Goal: Task Accomplishment & Management: Use online tool/utility

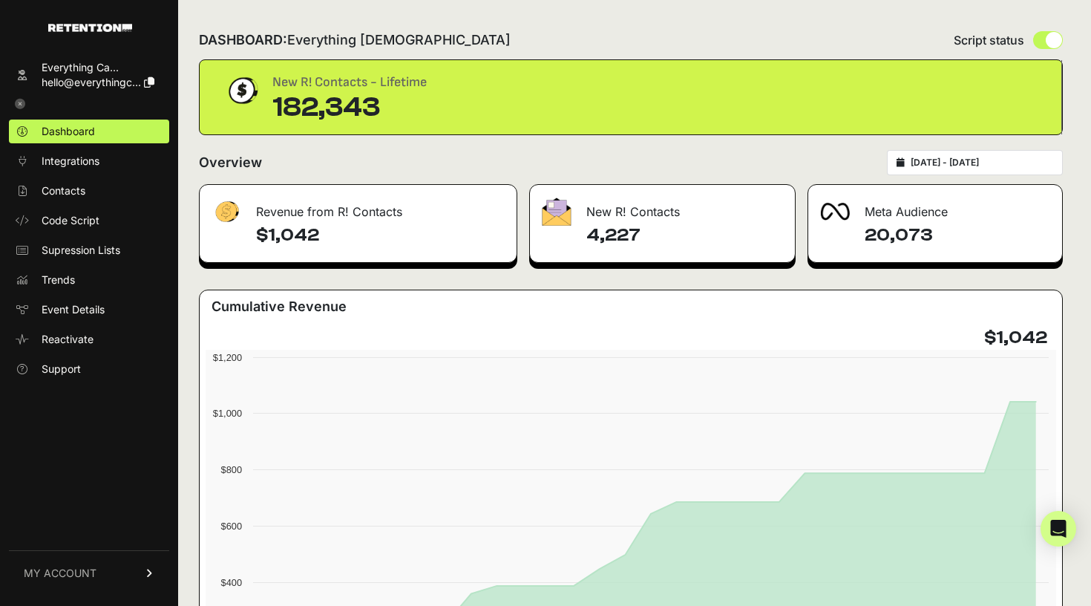
click at [851, 2] on div "DASHBOARD: Everything [DEMOGRAPHIC_DATA] Script status New R! Contacts - Lifeti…" at bounding box center [630, 592] width 905 height 1185
click at [88, 185] on link "Contacts" at bounding box center [89, 191] width 160 height 24
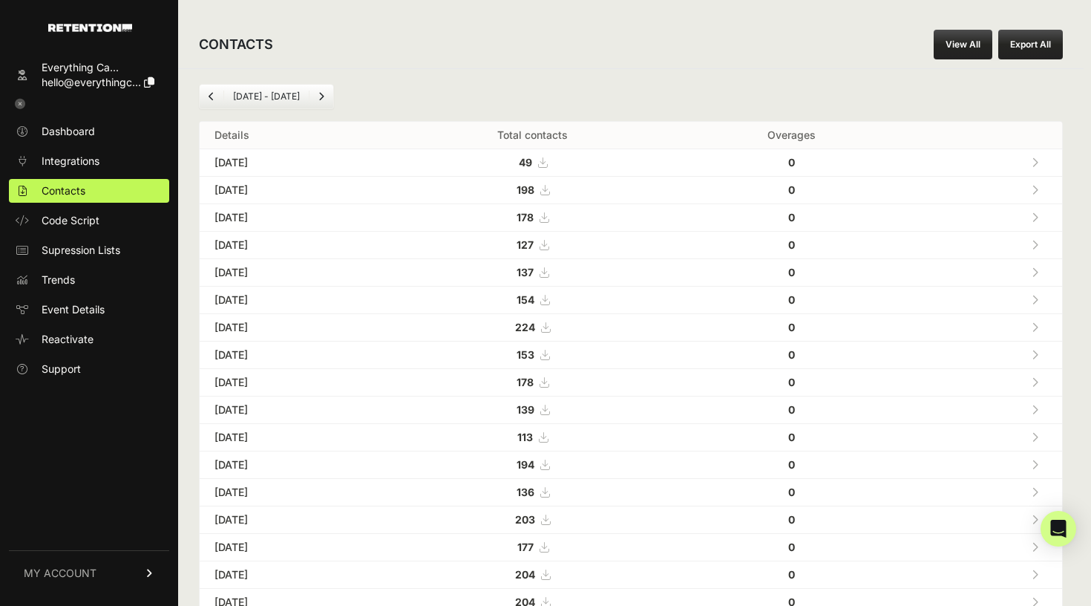
click at [970, 55] on link "View All" at bounding box center [963, 45] width 59 height 30
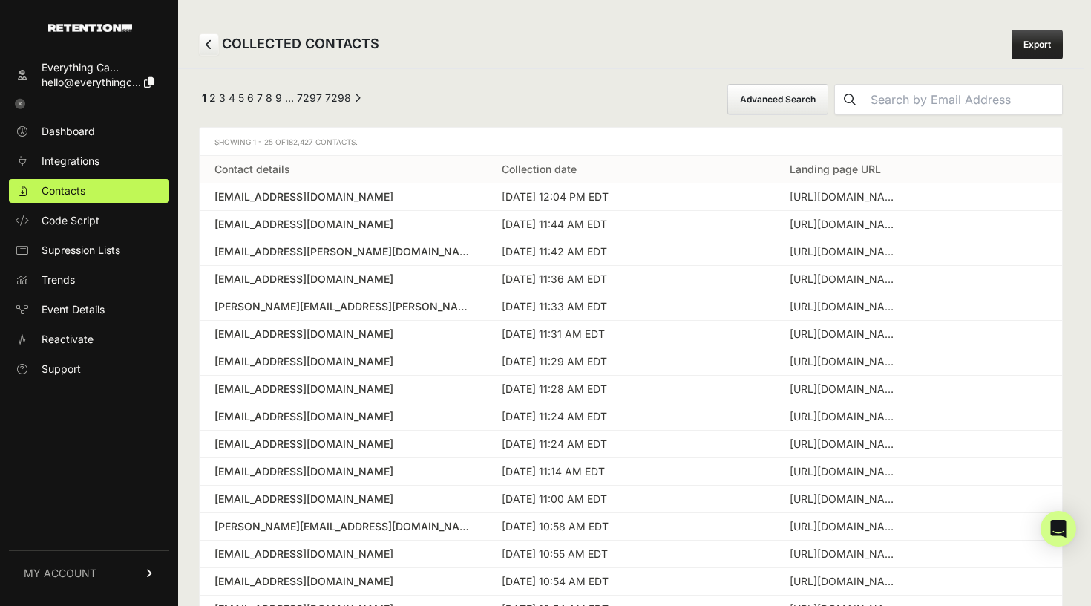
click at [793, 101] on button "Advanced Search" at bounding box center [777, 99] width 101 height 31
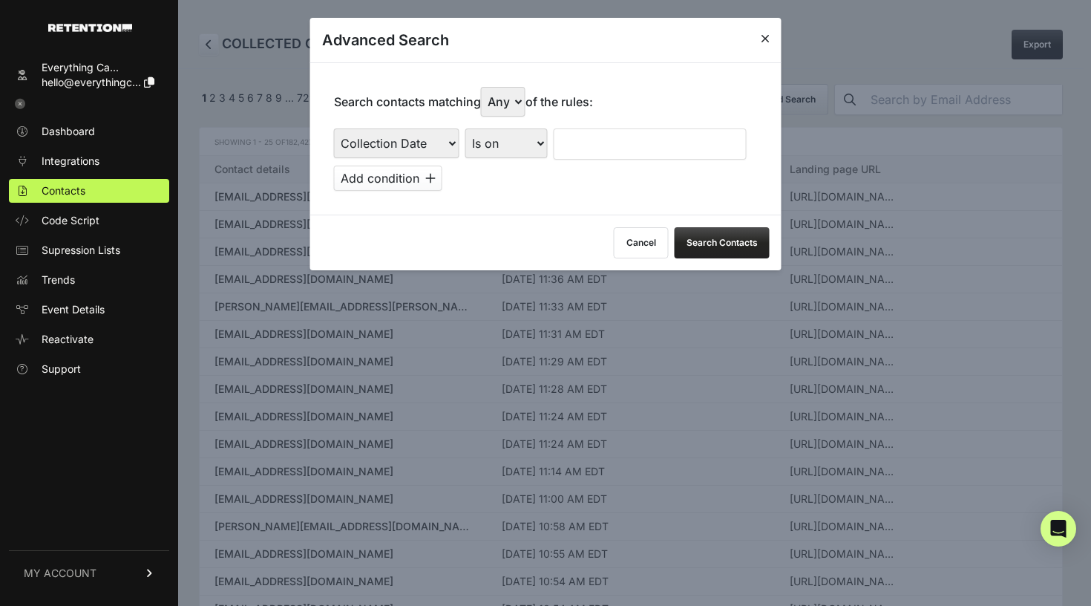
select select "landing_page_domain"
click at [623, 128] on input "text" at bounding box center [655, 143] width 206 height 31
click at [515, 116] on div "Search contacts matching Any All of the rules: First Name Last Name State City …" at bounding box center [545, 138] width 471 height 152
select select "contains"
click at [600, 131] on input "text" at bounding box center [655, 143] width 206 height 31
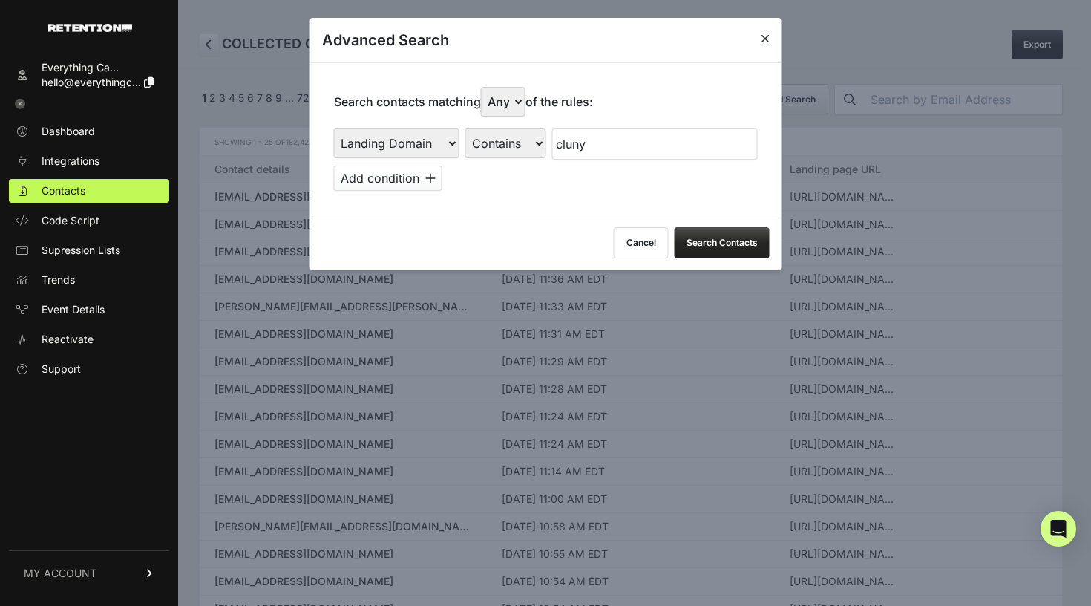
type input "cluny"
click at [407, 167] on button "Add condition" at bounding box center [388, 177] width 108 height 25
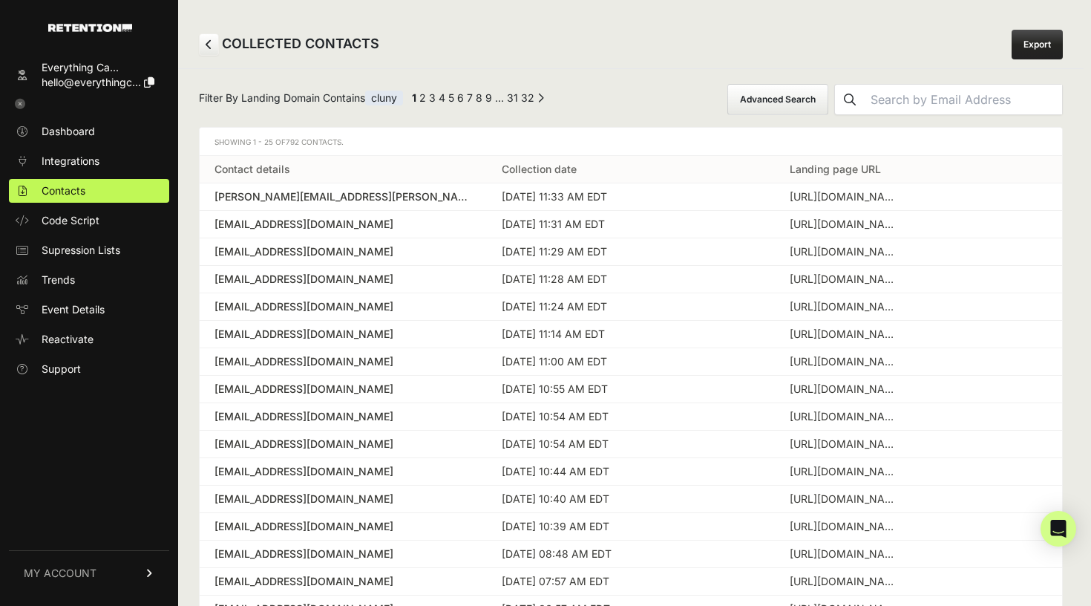
click at [769, 106] on button "Advanced Search" at bounding box center [777, 99] width 101 height 31
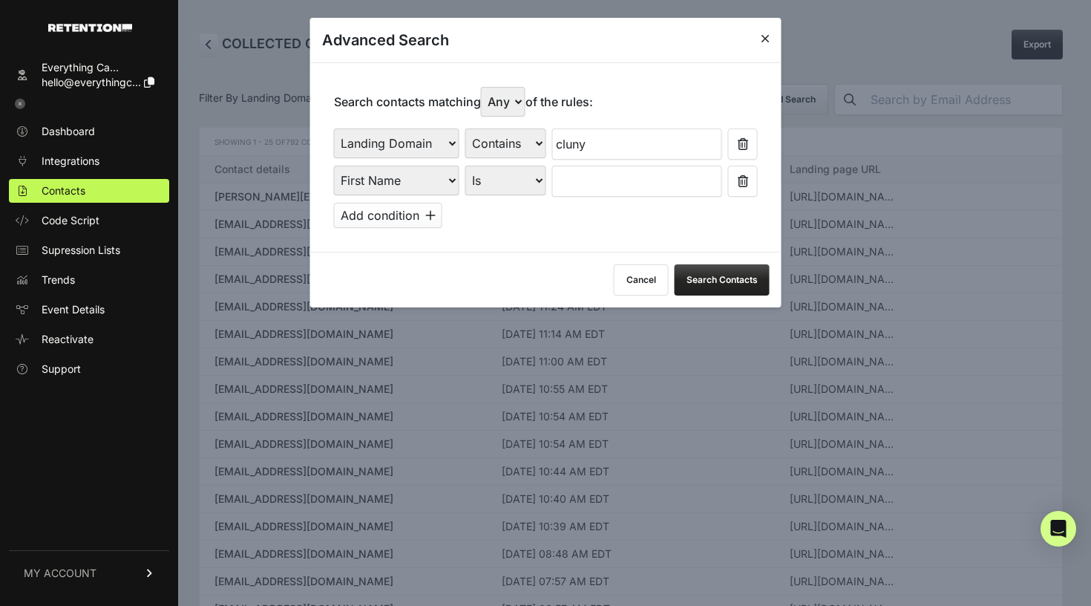
select select "file_date"
select select "is_between"
click at [628, 168] on input "text" at bounding box center [593, 180] width 79 height 31
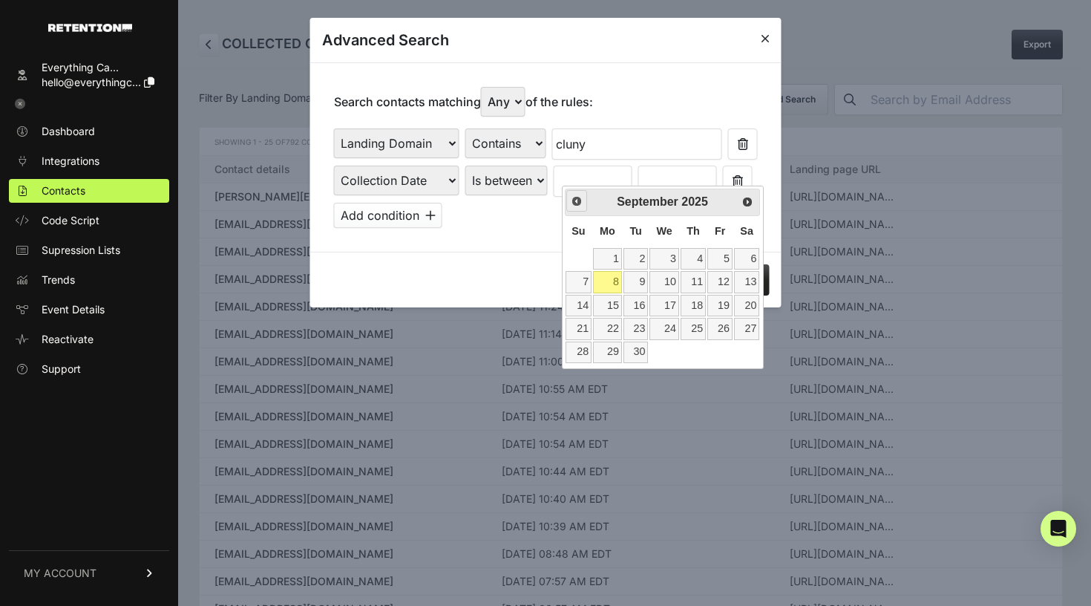
click at [578, 203] on span "Prev" at bounding box center [577, 201] width 12 height 12
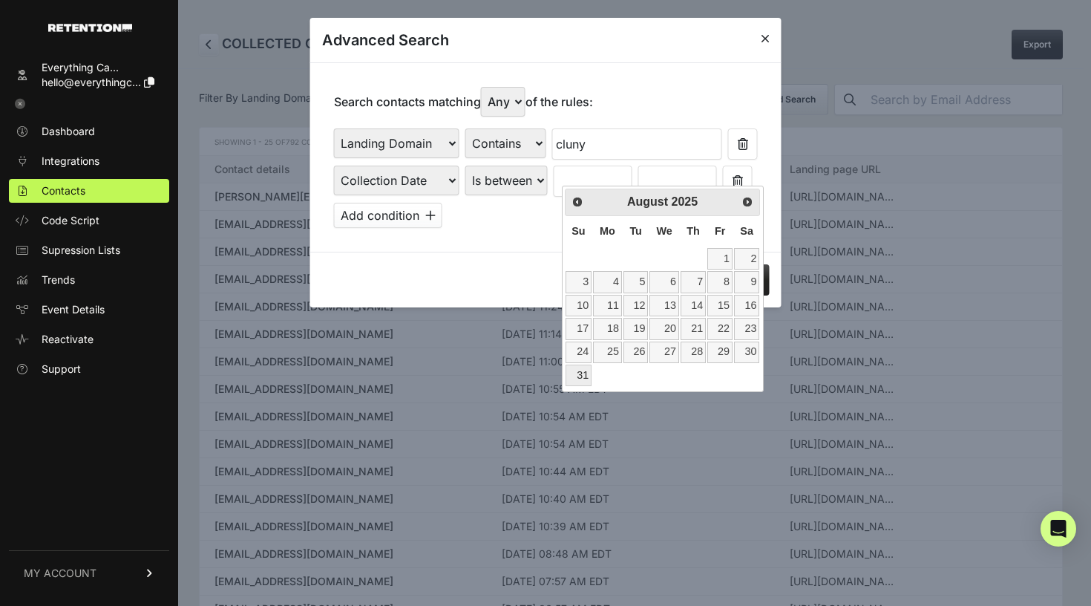
click at [583, 366] on link "31" at bounding box center [579, 375] width 26 height 22
type input "08/31/2025"
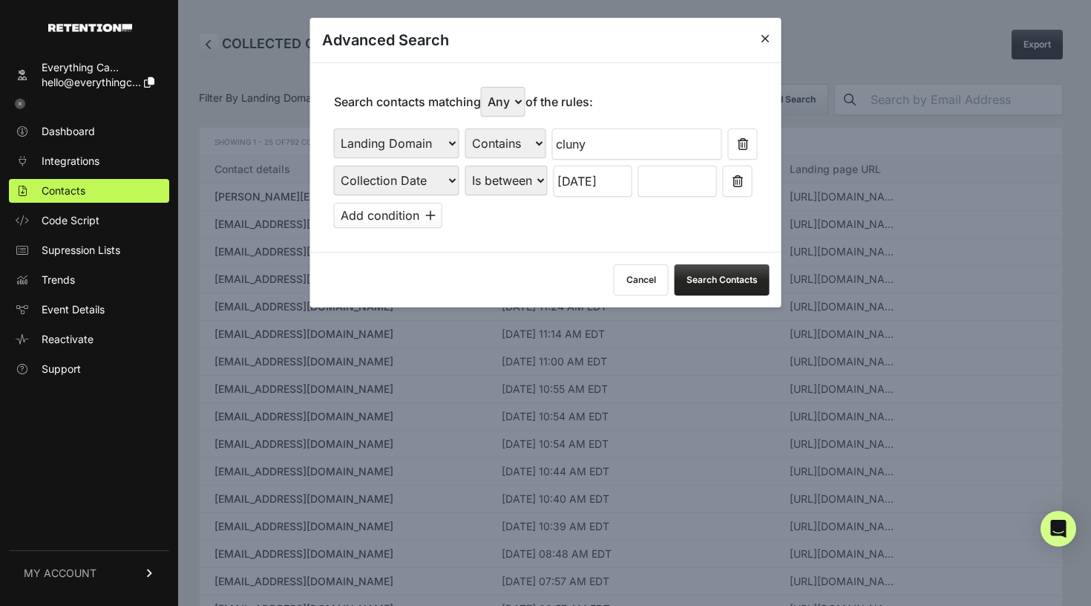
click at [691, 179] on input "text" at bounding box center [677, 180] width 79 height 31
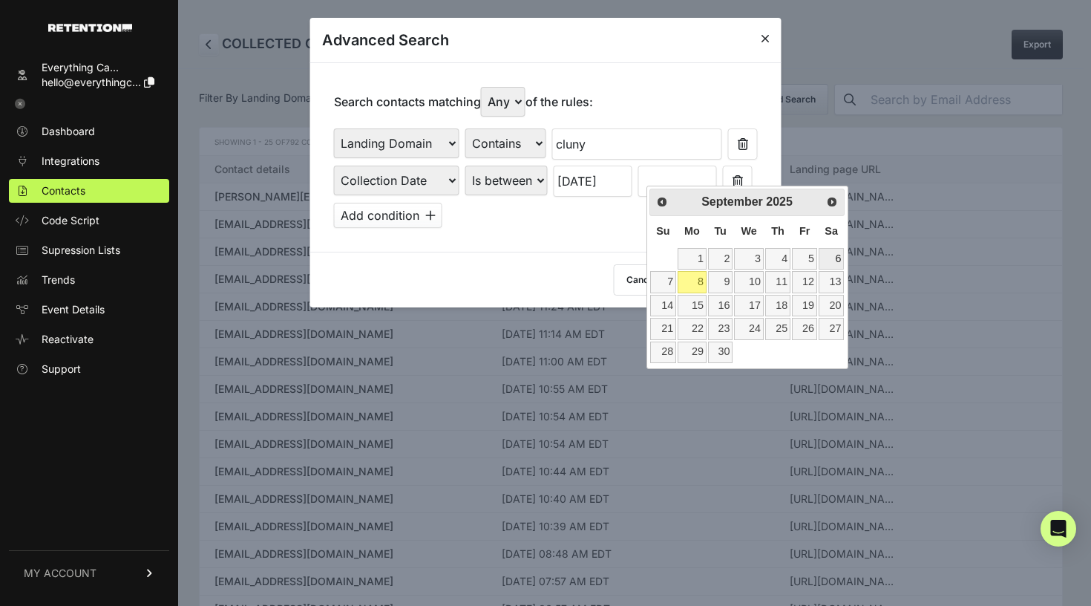
click at [831, 257] on link "6" at bounding box center [831, 259] width 25 height 22
type input "09/06/2025"
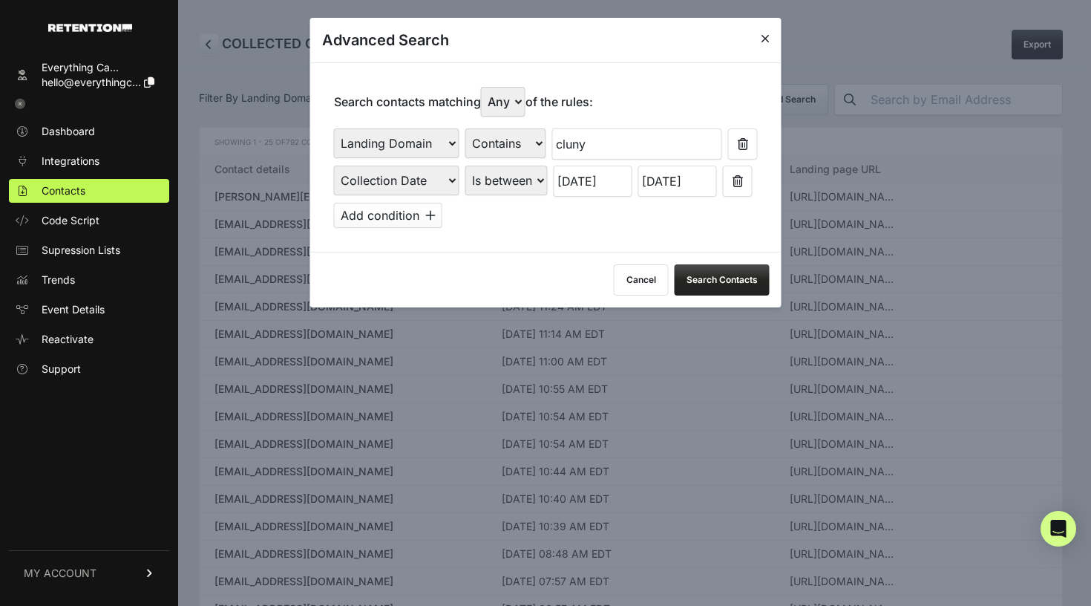
click at [715, 269] on button "Search Contacts" at bounding box center [722, 279] width 95 height 31
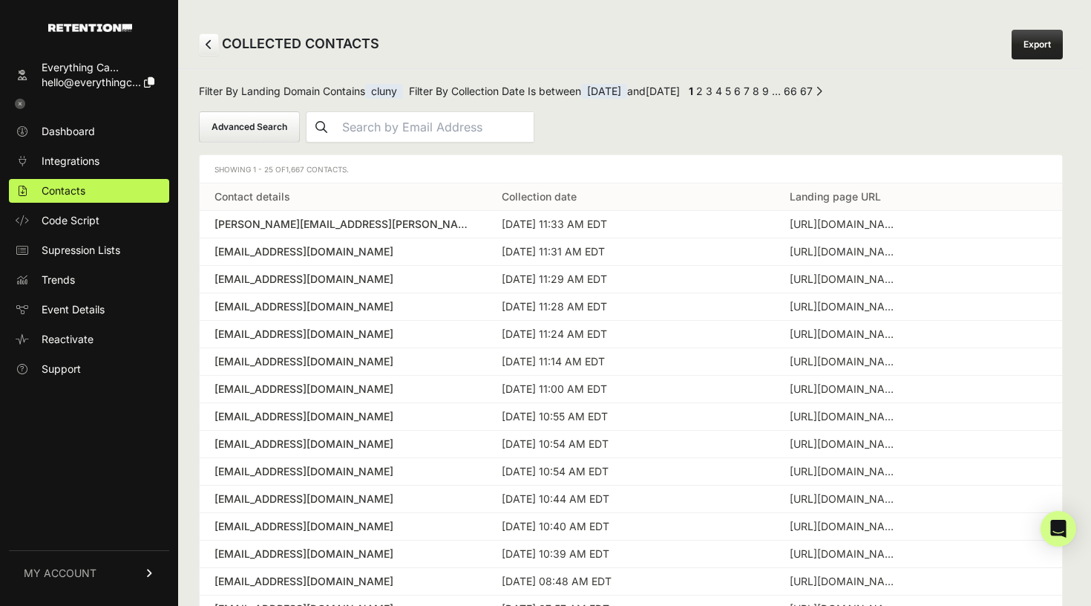
drag, startPoint x: 304, startPoint y: 169, endPoint x: 287, endPoint y: 170, distance: 17.1
click at [287, 170] on span "1,667 Contacts." at bounding box center [317, 169] width 63 height 9
copy span "1,667"
click at [275, 122] on button "Advanced Search" at bounding box center [249, 126] width 101 height 31
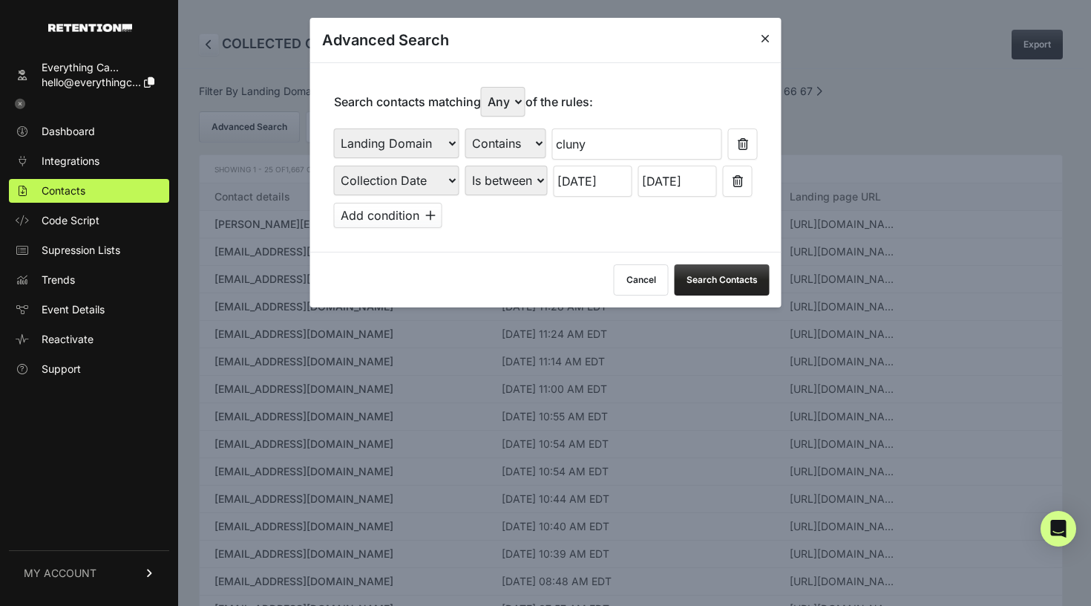
click at [597, 172] on input "[DATE]" at bounding box center [593, 180] width 79 height 31
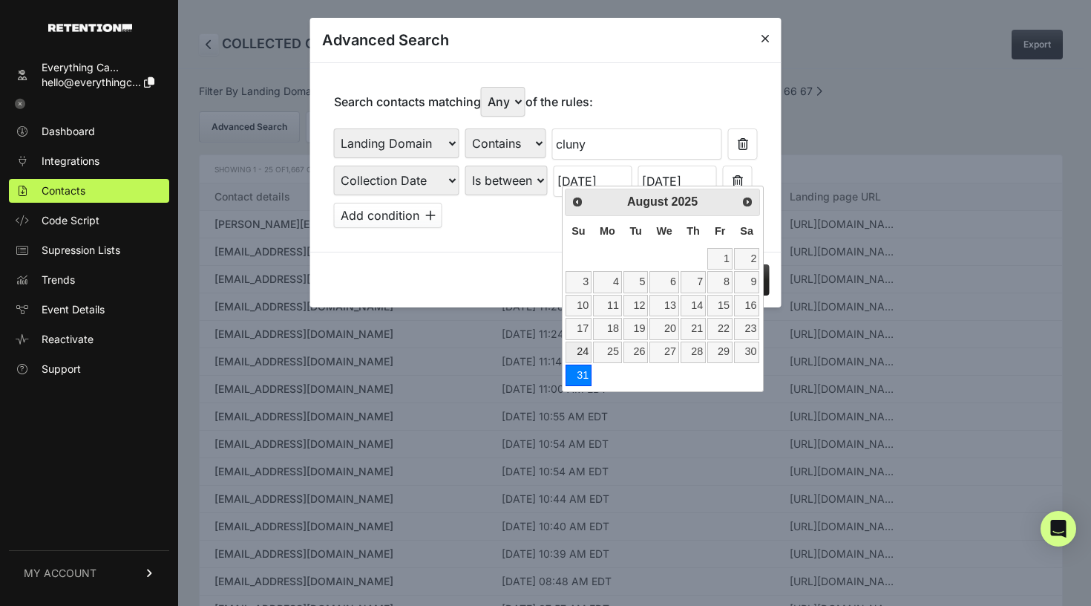
click at [575, 347] on link "24" at bounding box center [579, 352] width 26 height 22
type input "[DATE]"
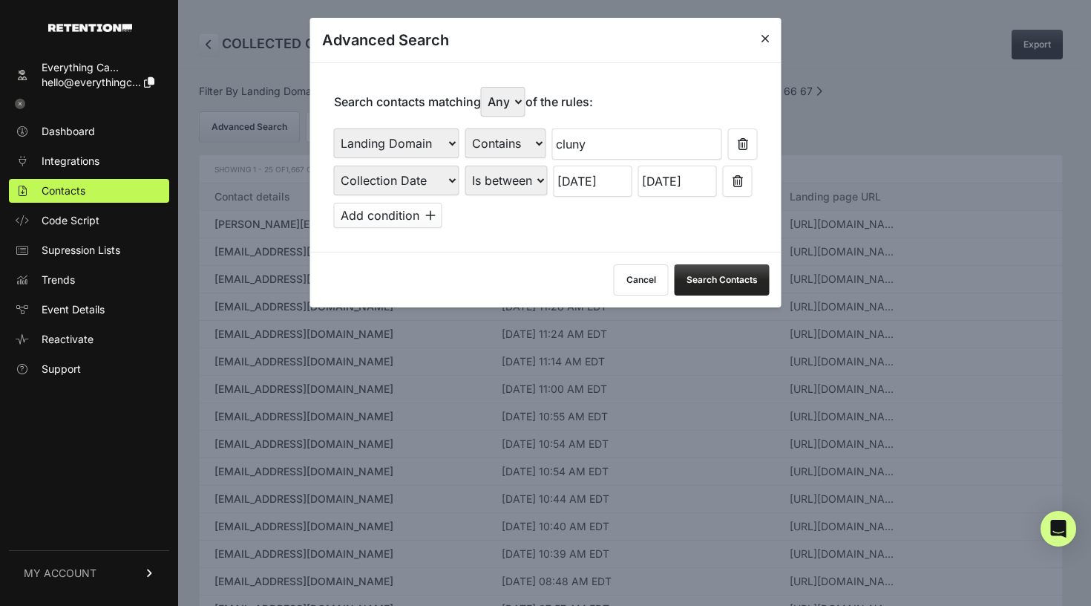
click at [679, 180] on input "[DATE]" at bounding box center [677, 180] width 79 height 31
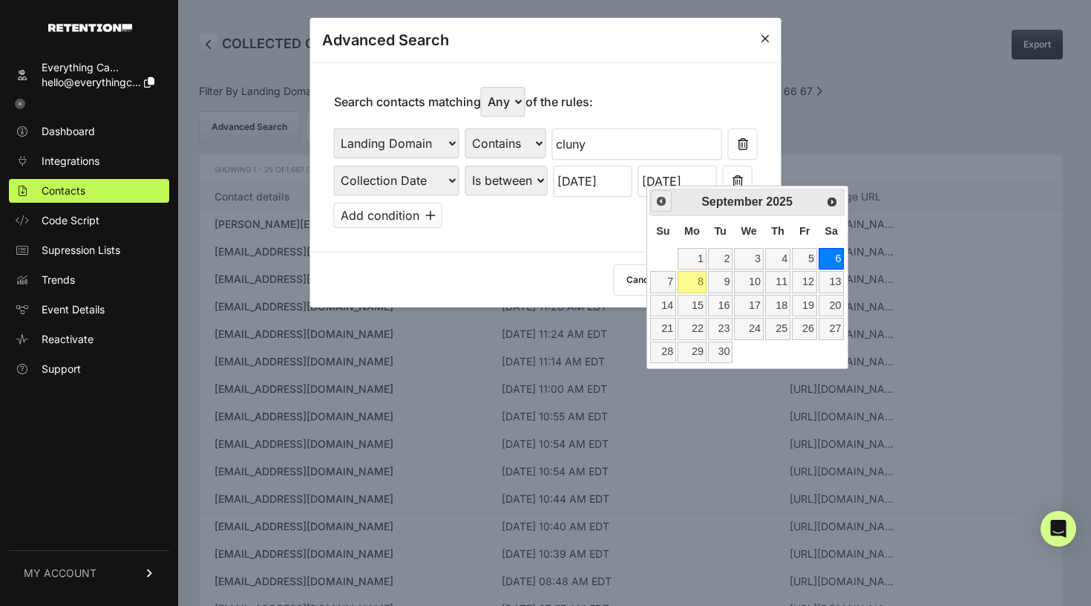
click at [663, 201] on span "Prev" at bounding box center [661, 201] width 12 height 12
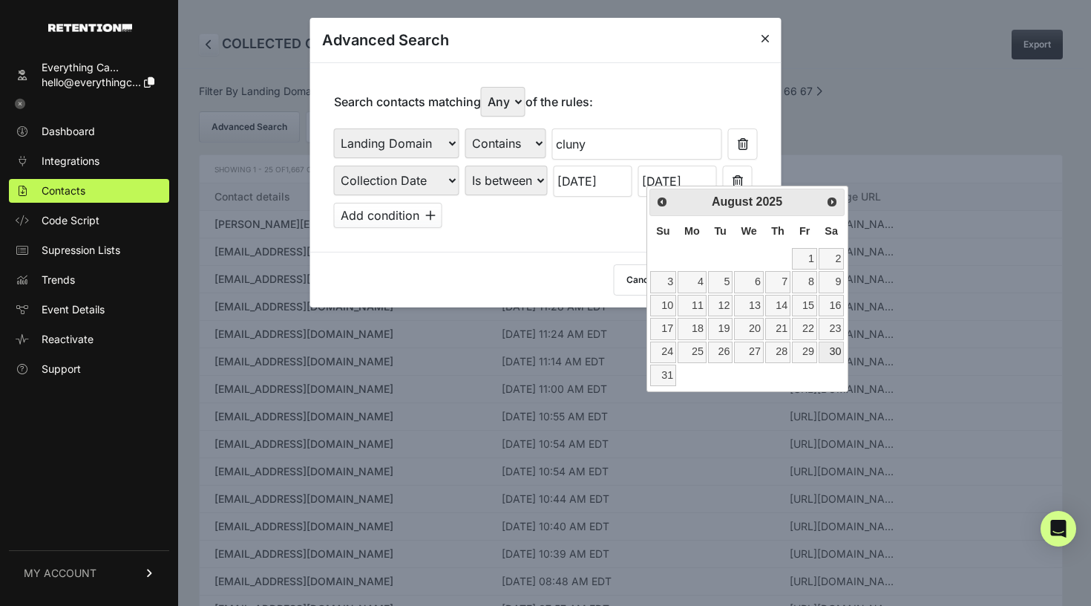
click at [828, 347] on link "30" at bounding box center [831, 352] width 25 height 22
type input "[DATE]"
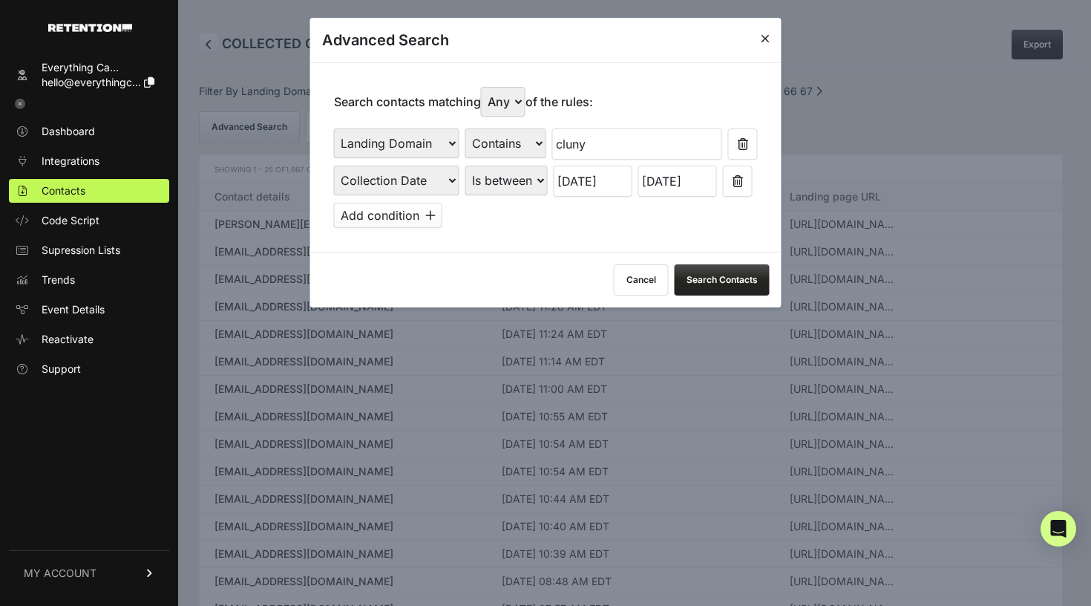
click at [721, 273] on button "Search Contacts" at bounding box center [722, 279] width 95 height 31
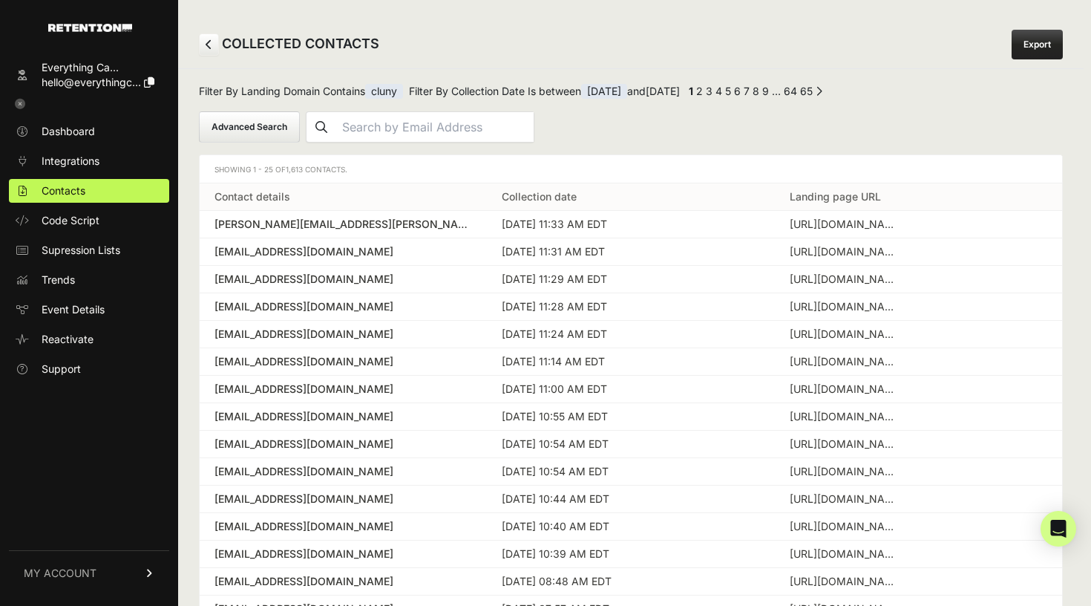
click at [813, 88] on link "65" at bounding box center [806, 91] width 13 height 13
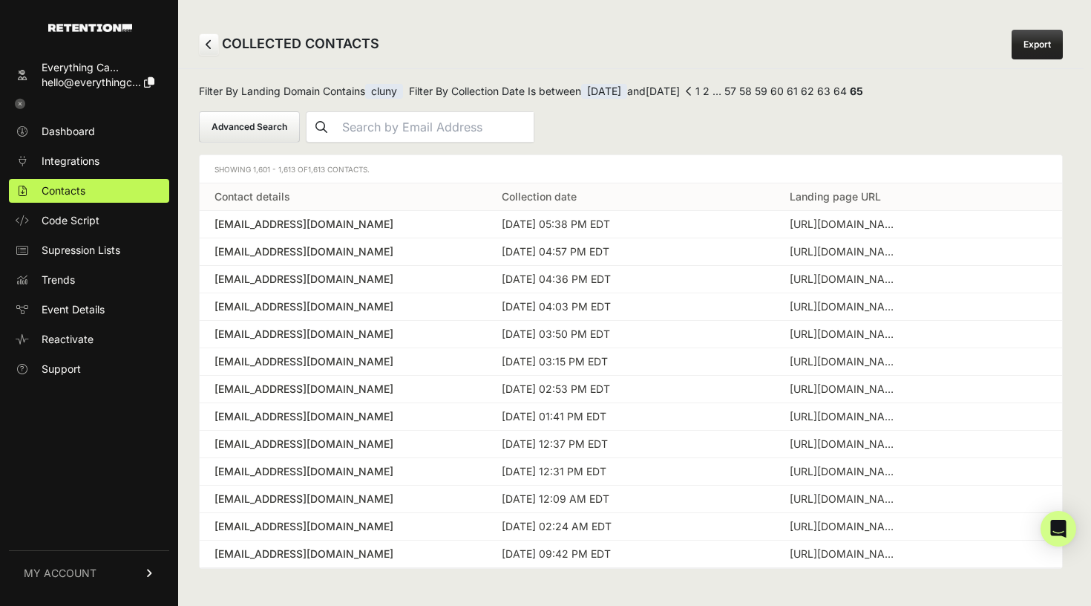
click at [765, 91] on div "← Previous 1 2 … 57 58 59 60 61 62 63 64 65 Next →" at bounding box center [776, 93] width 180 height 19
click at [692, 95] on link "← Previous" at bounding box center [689, 95] width 7 height 0
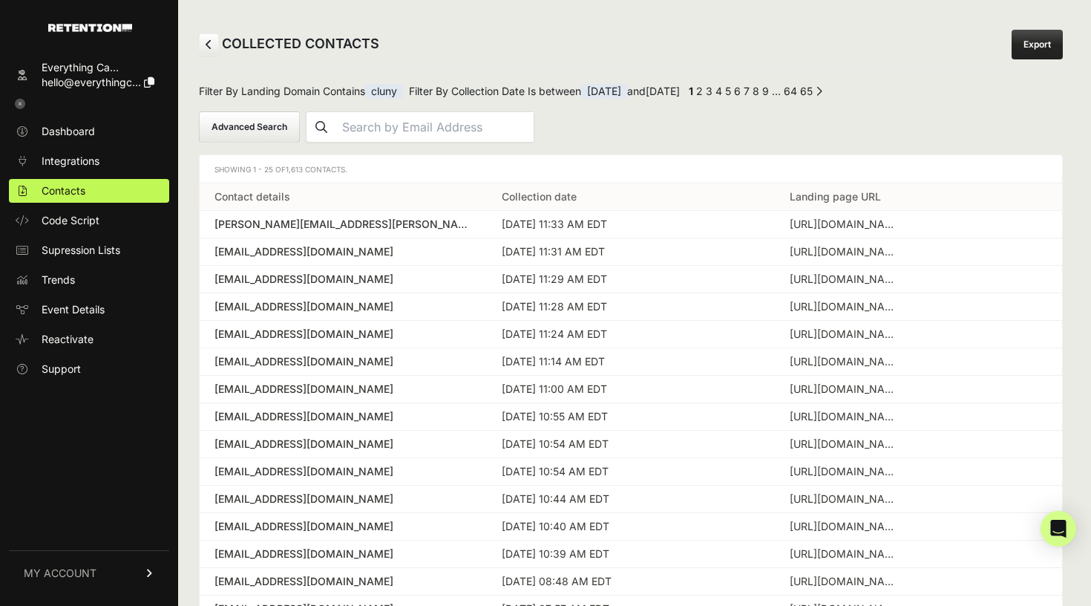
click at [265, 122] on button "Advanced Search" at bounding box center [249, 126] width 101 height 31
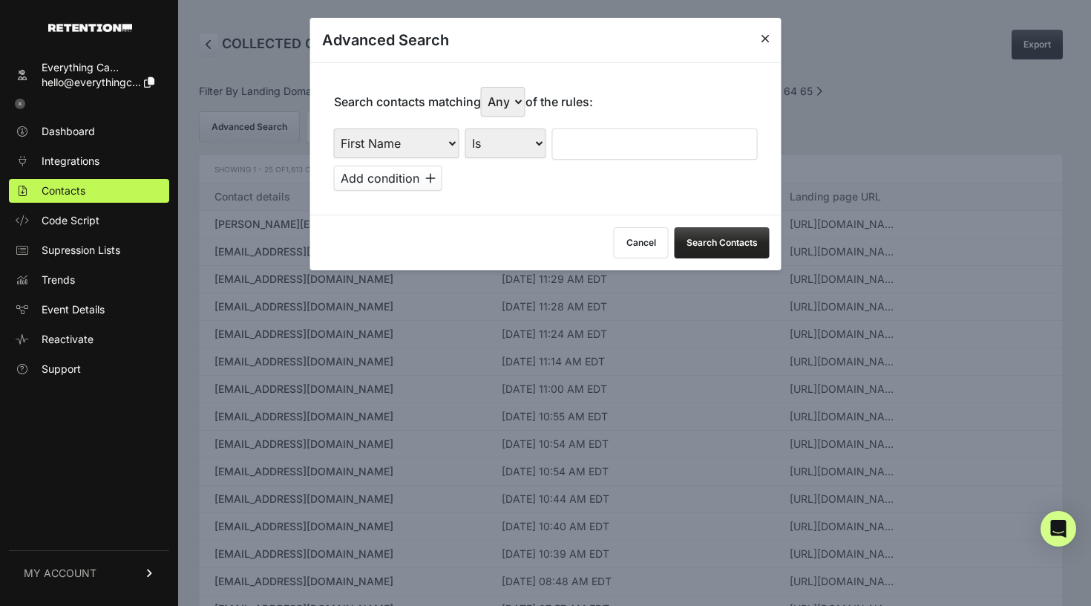
click at [652, 227] on button "Cancel" at bounding box center [641, 242] width 55 height 31
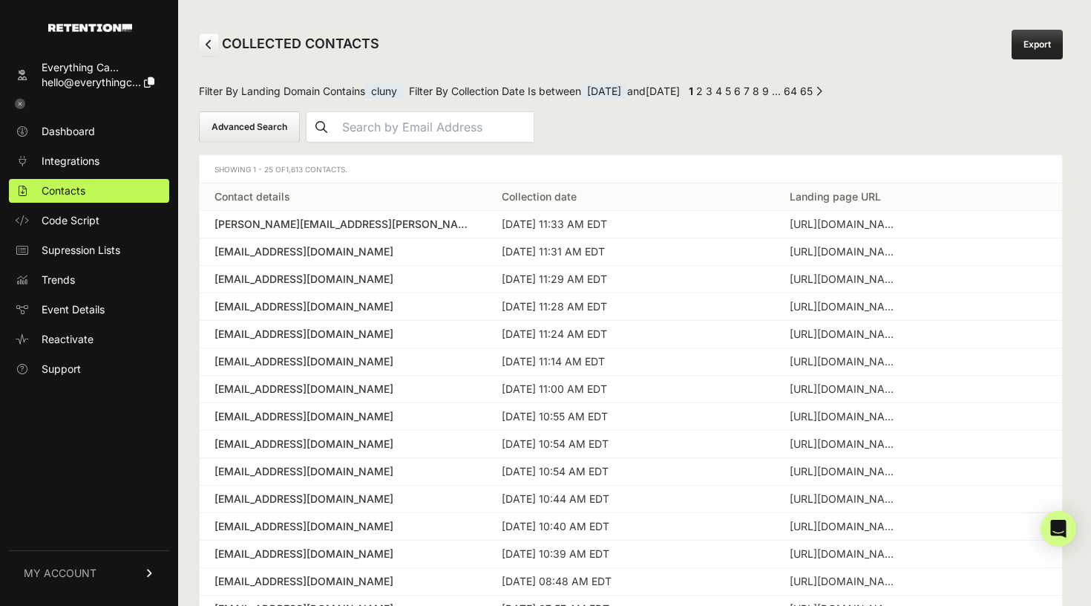
click at [594, 99] on span "Filter By Collection Date Is between 08/24/2025 and 08/30/2025" at bounding box center [544, 93] width 271 height 19
click at [614, 94] on span "[DATE]" at bounding box center [604, 91] width 46 height 15
click at [614, 92] on span "[DATE]" at bounding box center [604, 91] width 46 height 15
click at [269, 119] on button "Advanced Search" at bounding box center [249, 126] width 101 height 31
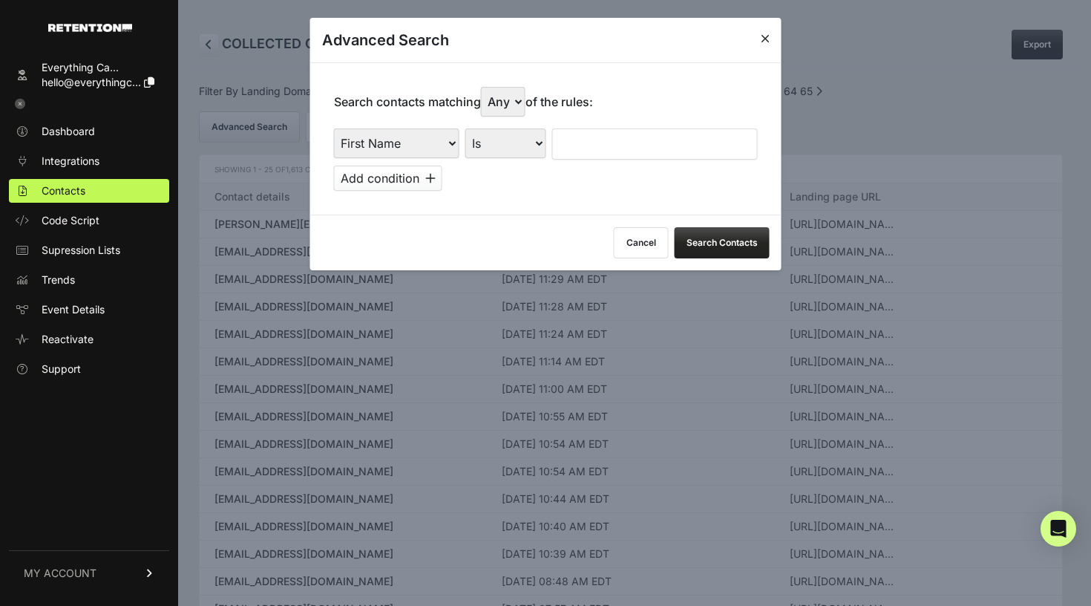
click at [657, 232] on button "Cancel" at bounding box center [641, 242] width 55 height 31
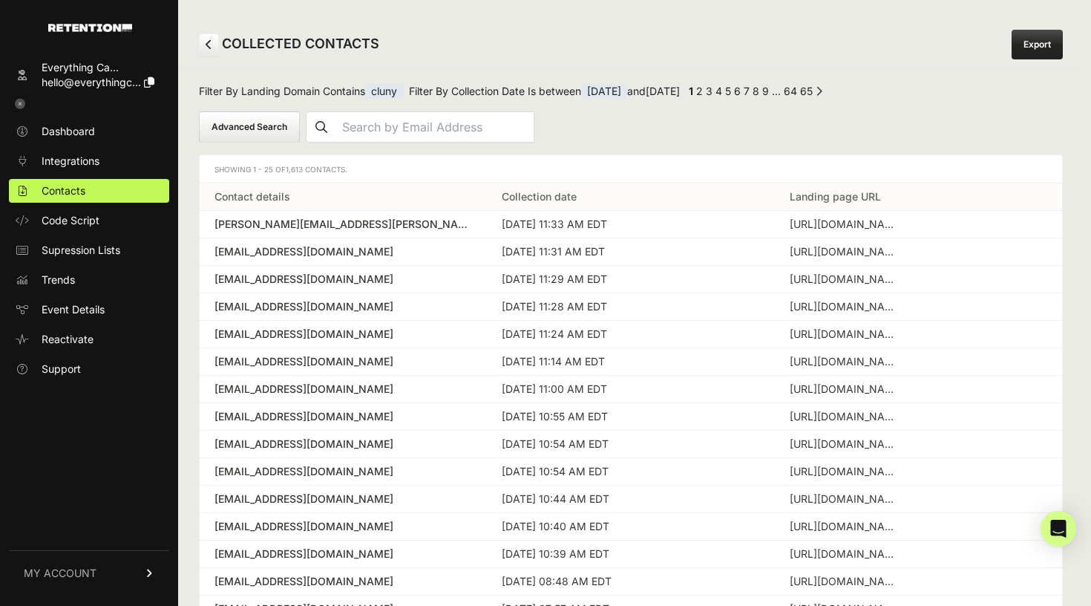
click at [216, 46] on link at bounding box center [209, 44] width 20 height 22
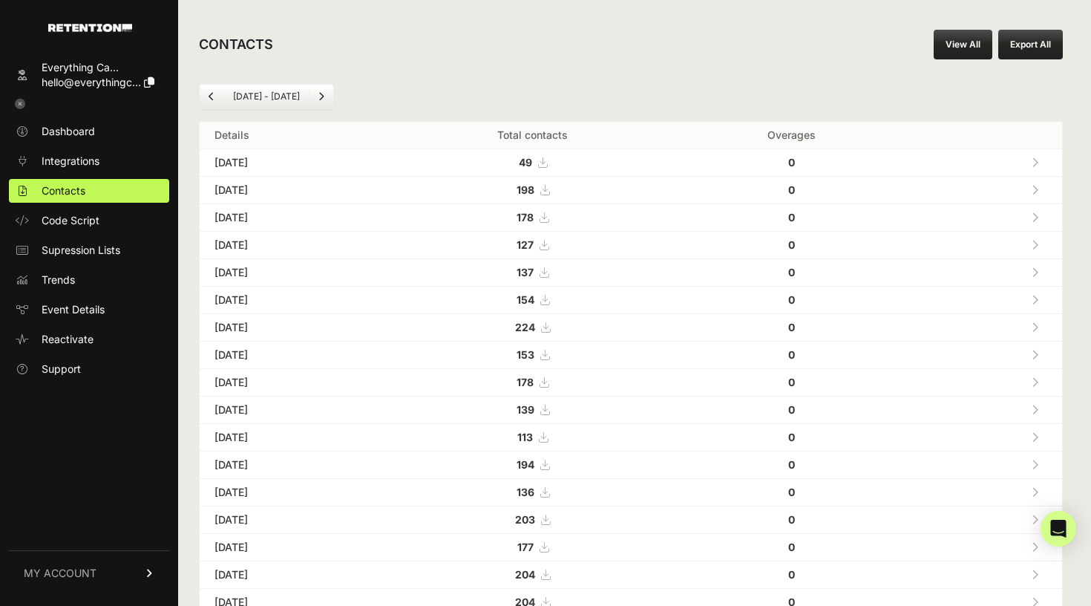
click at [953, 29] on div "CONTACTS View All Export All" at bounding box center [630, 44] width 905 height 47
click at [935, 51] on link "View All" at bounding box center [963, 45] width 59 height 30
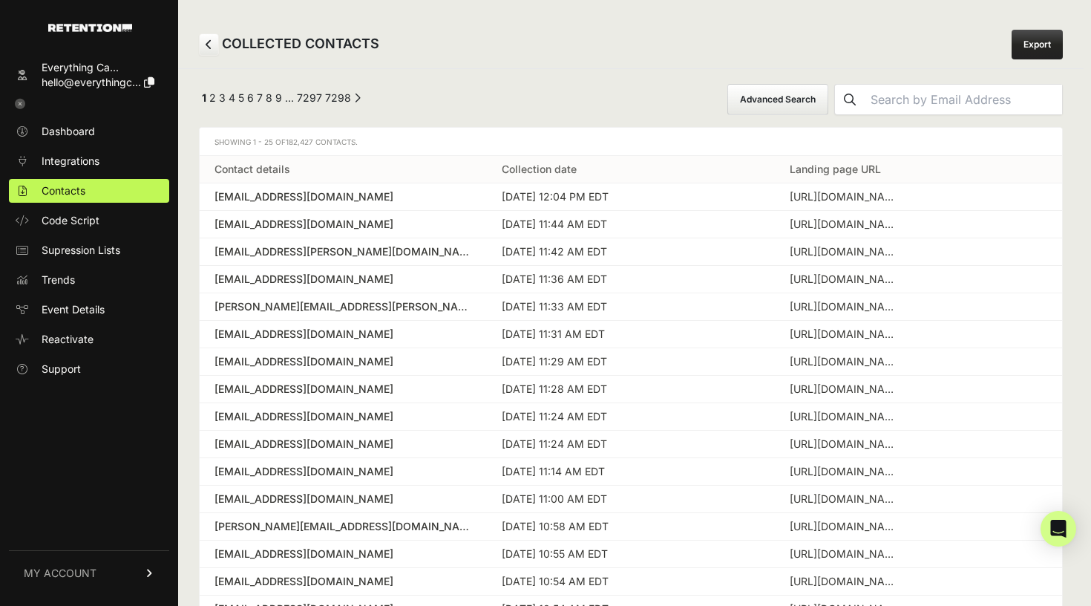
click at [951, 48] on div "COLLECTED CONTACTS Export" at bounding box center [630, 44] width 905 height 47
click at [789, 100] on button "Advanced Search" at bounding box center [777, 99] width 101 height 31
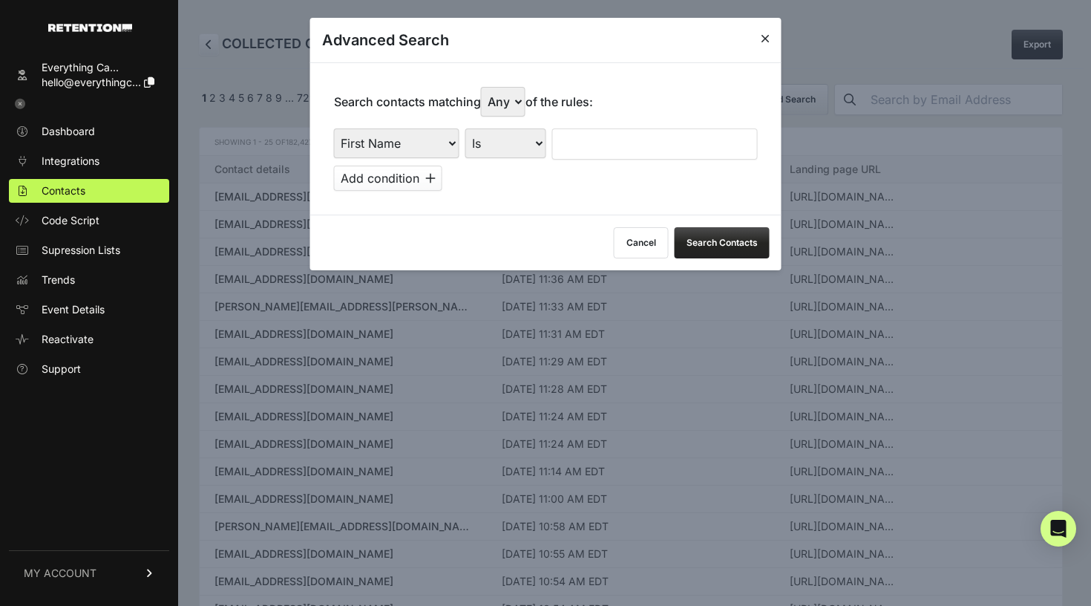
select select "landing_page_domain"
select select "contains"
click at [602, 138] on input "text" at bounding box center [655, 143] width 206 height 31
type input "cluny"
click at [378, 168] on button "Add condition" at bounding box center [388, 177] width 108 height 25
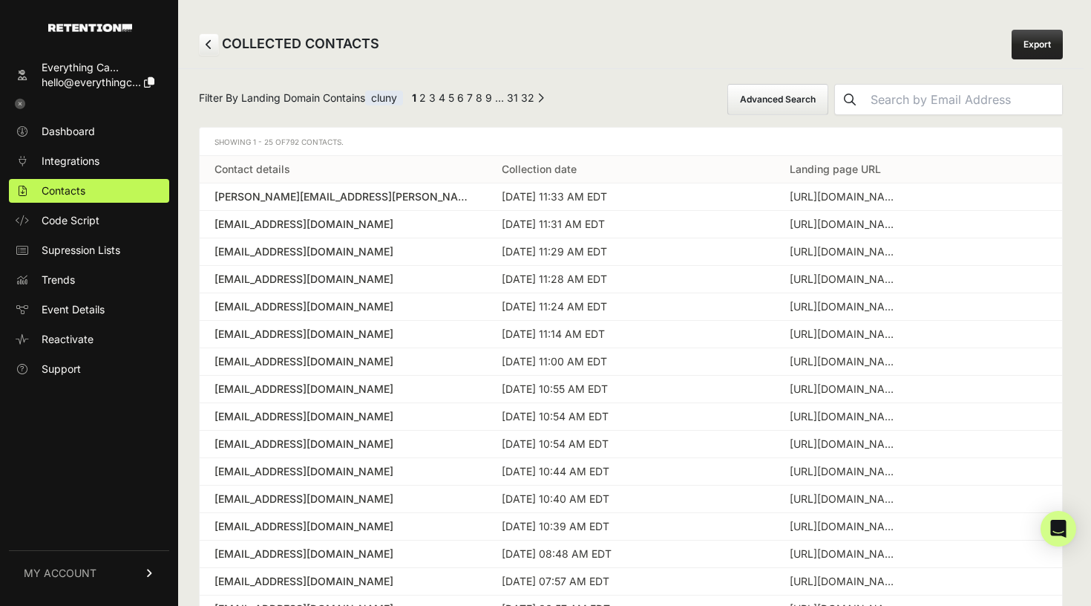
click at [745, 106] on button "Advanced Search" at bounding box center [777, 99] width 101 height 31
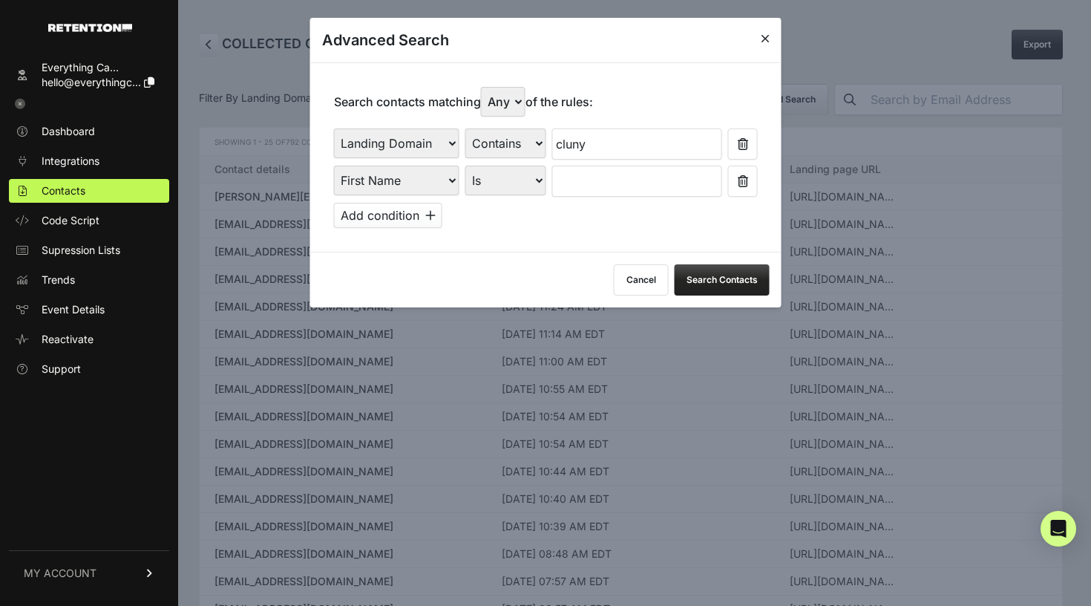
select select "file_date"
select select "is_between"
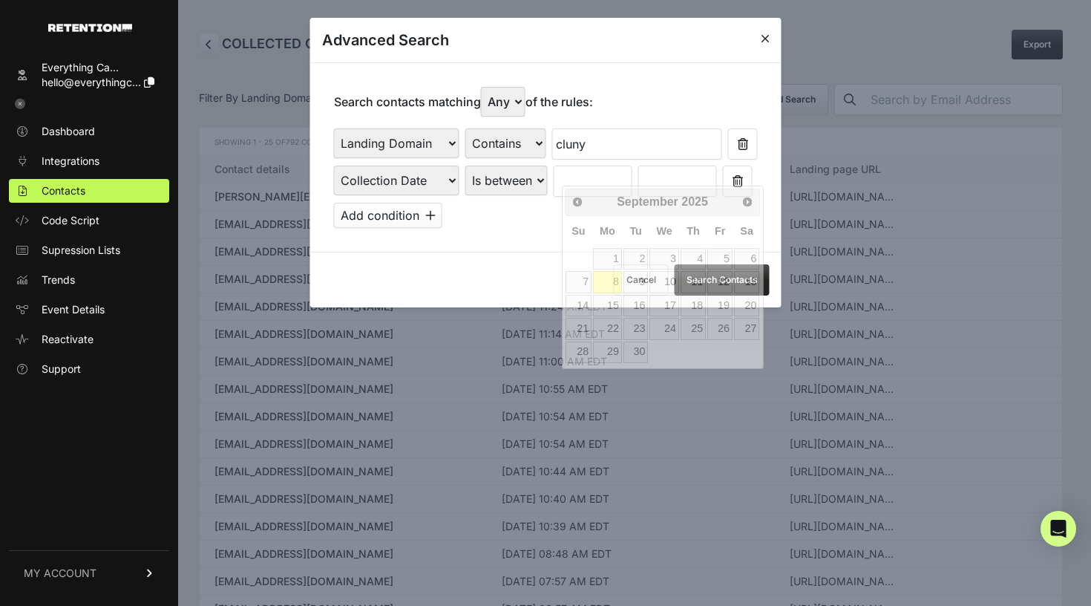
click at [632, 176] on input "text" at bounding box center [593, 180] width 79 height 31
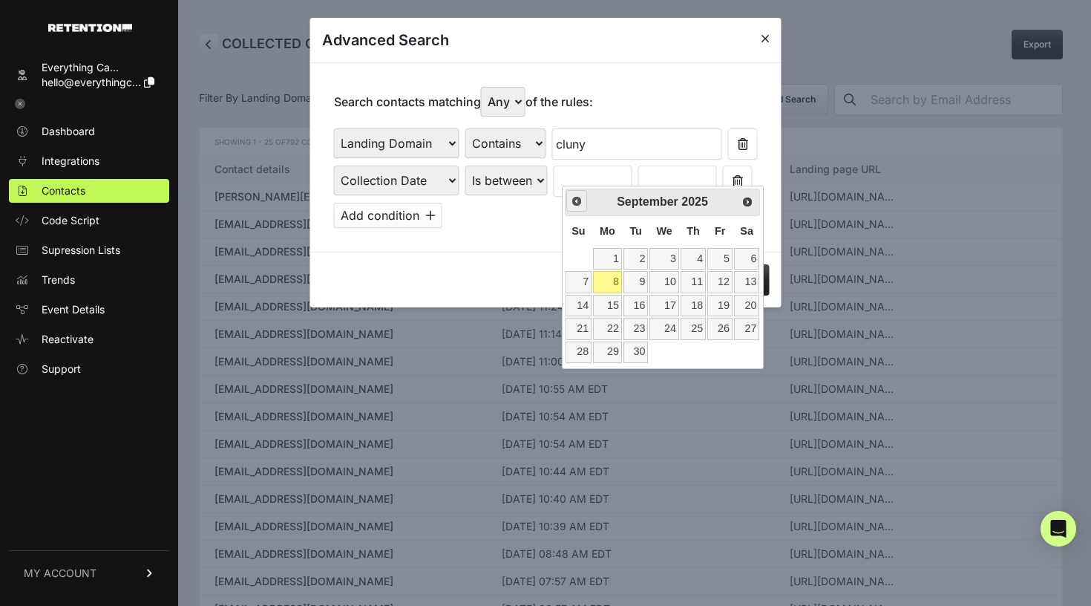
click at [576, 200] on span "Prev" at bounding box center [577, 201] width 12 height 12
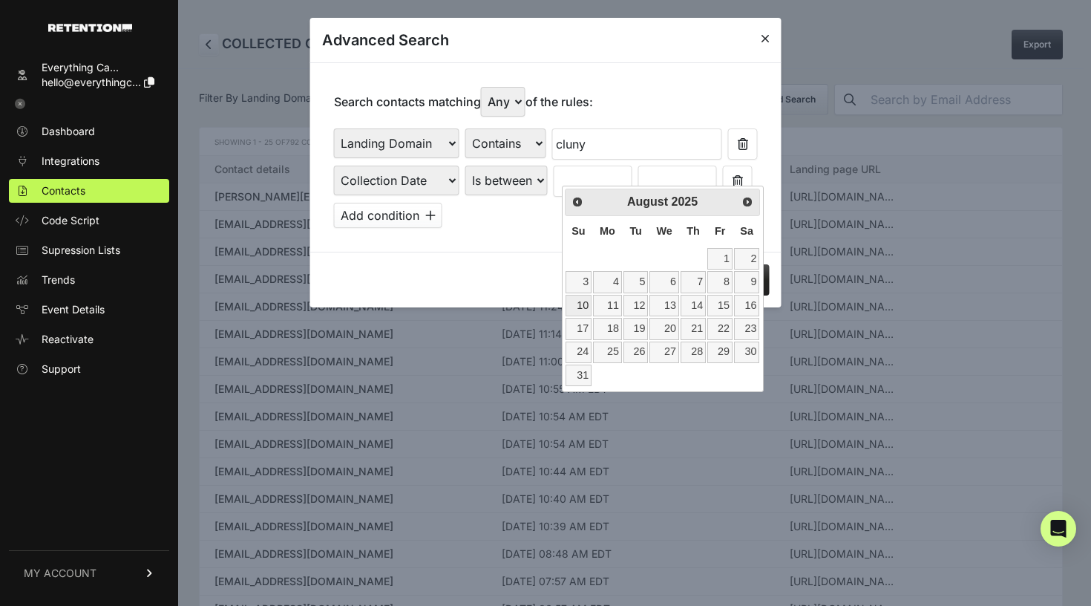
click at [577, 304] on link "10" at bounding box center [579, 306] width 26 height 22
type input "[DATE]"
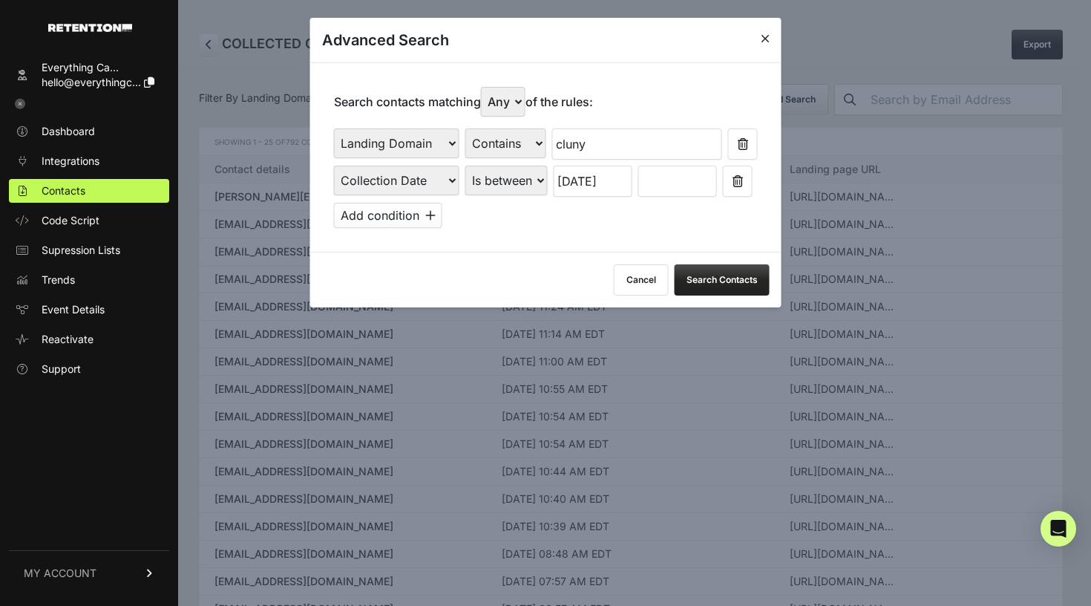
click at [687, 173] on input "text" at bounding box center [677, 180] width 79 height 31
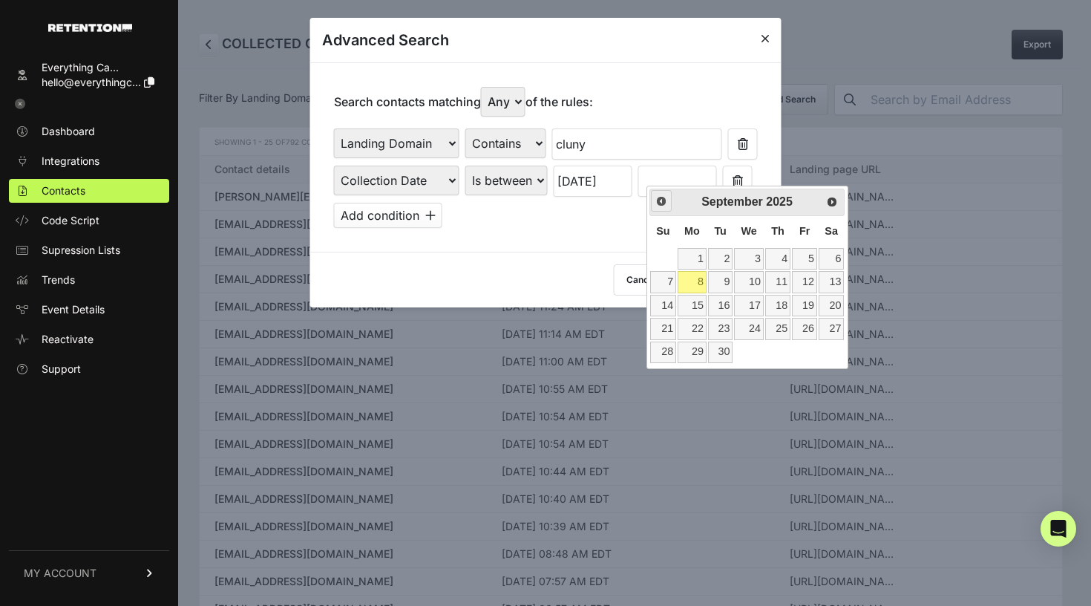
click at [664, 204] on span "Prev" at bounding box center [661, 201] width 12 height 12
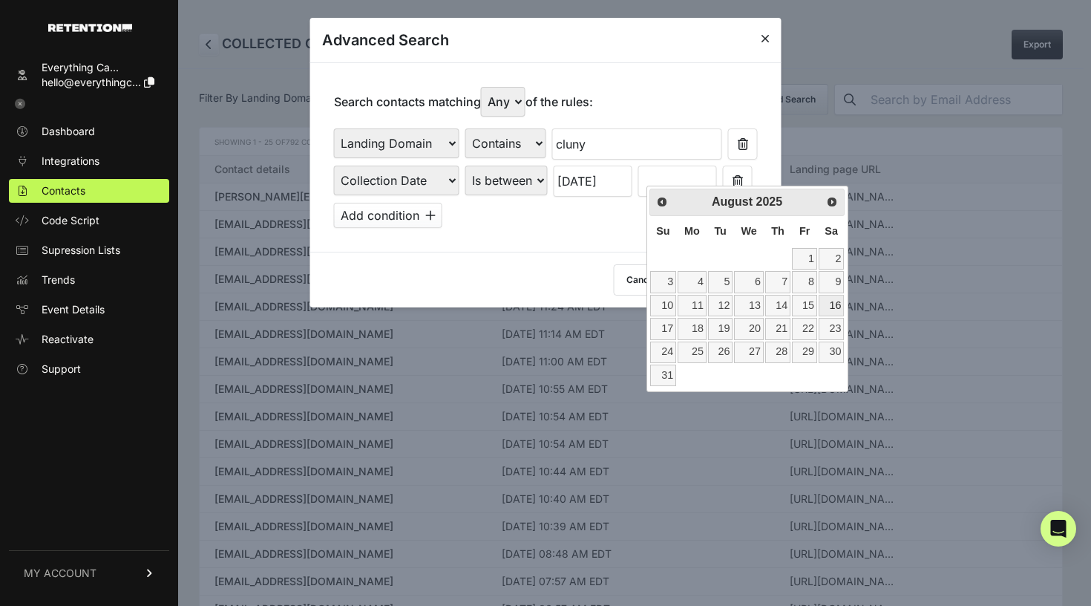
click at [835, 303] on link "16" at bounding box center [831, 306] width 25 height 22
type input "[DATE]"
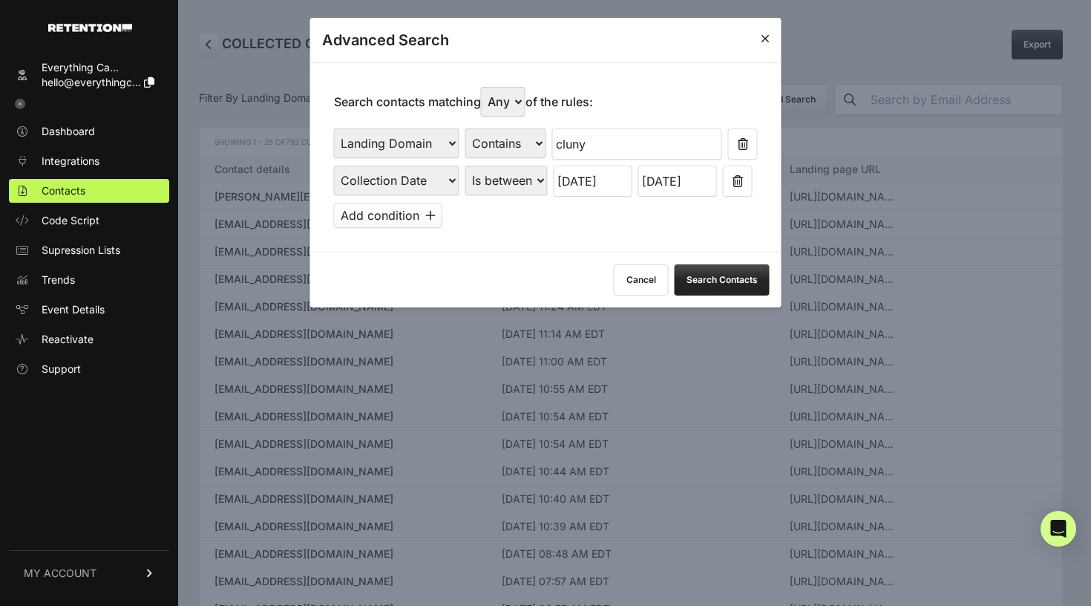
click at [738, 270] on button "Search Contacts" at bounding box center [722, 279] width 95 height 31
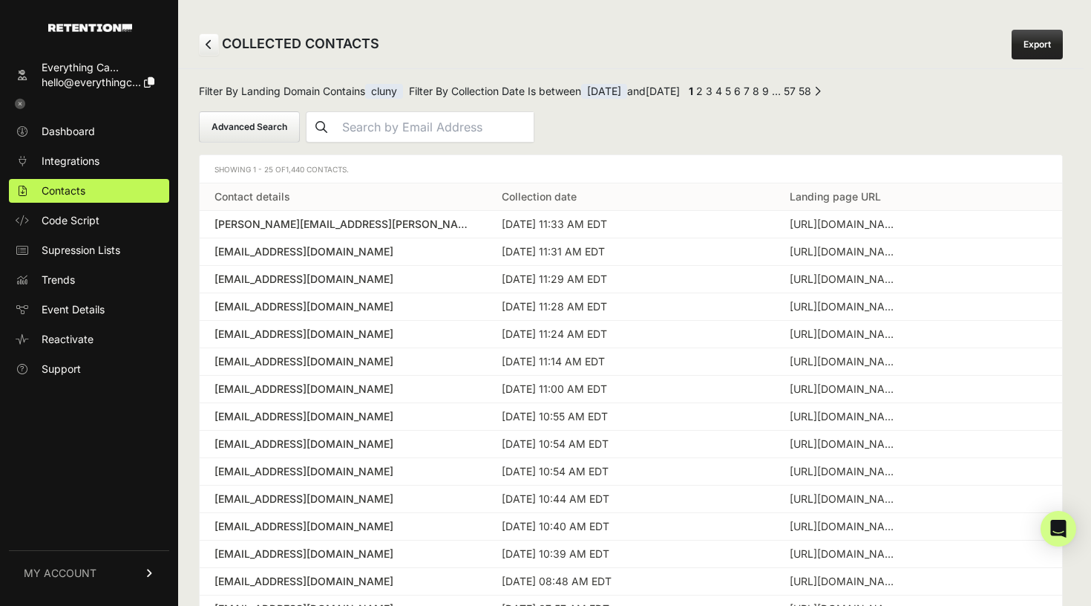
drag, startPoint x: 308, startPoint y: 171, endPoint x: 286, endPoint y: 171, distance: 22.3
click at [286, 171] on span "Showing 1 - 25 of 1,440 Contacts." at bounding box center [281, 169] width 134 height 9
copy span "1,440"
click at [625, 91] on span "[DATE]" at bounding box center [604, 91] width 46 height 15
click at [539, 94] on span "Filter By Collection Date Is between [DATE] and [DATE]" at bounding box center [544, 93] width 271 height 19
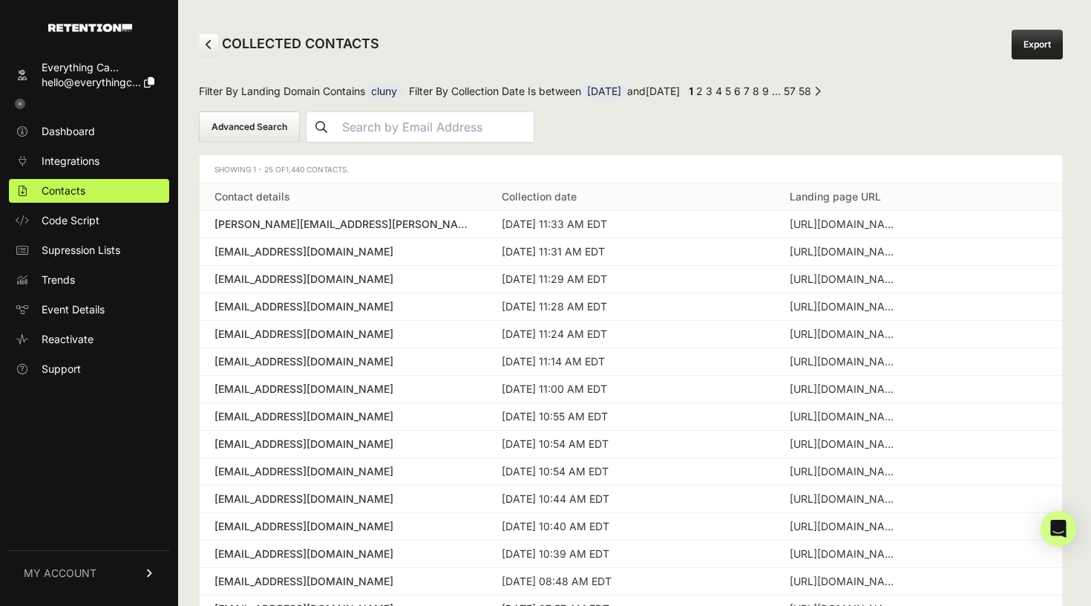
click at [263, 126] on button "Advanced Search" at bounding box center [249, 126] width 101 height 31
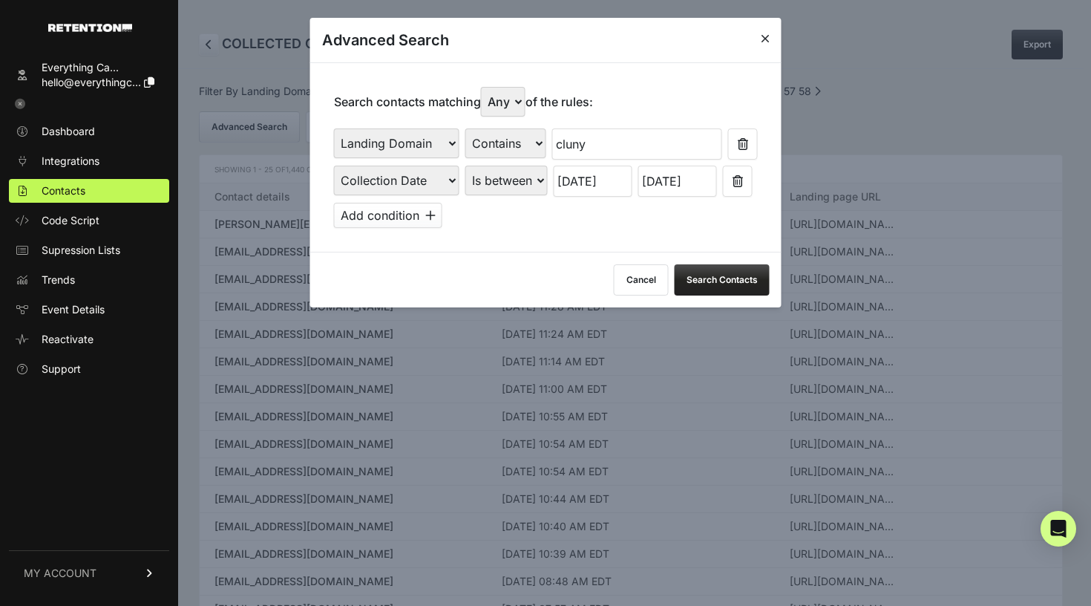
select select "true"
click at [695, 267] on button "Search Contacts" at bounding box center [722, 279] width 95 height 31
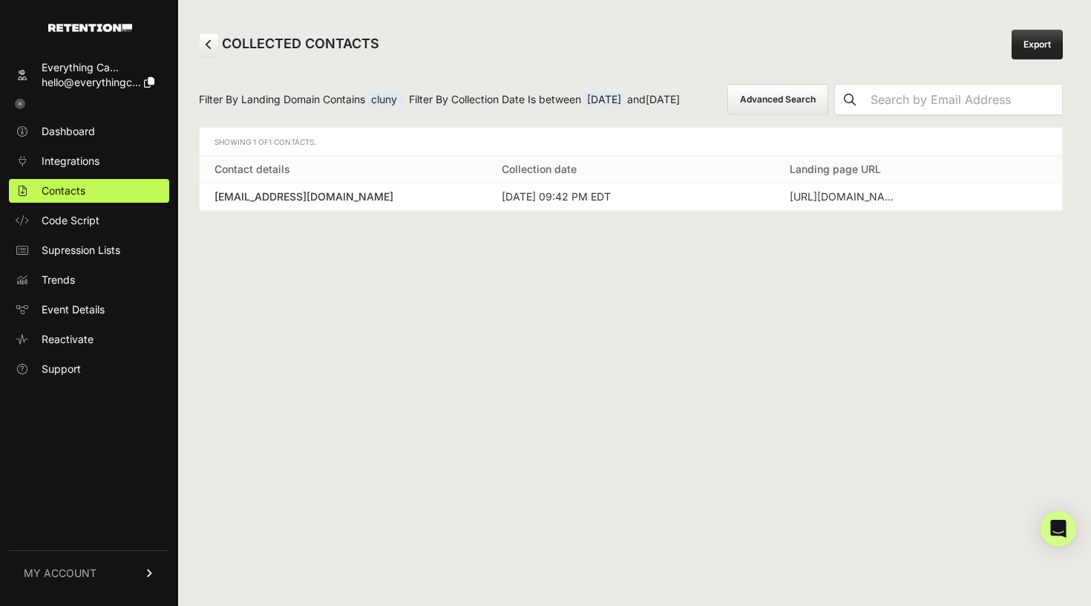
click at [727, 115] on button "Advanced Search" at bounding box center [777, 99] width 101 height 31
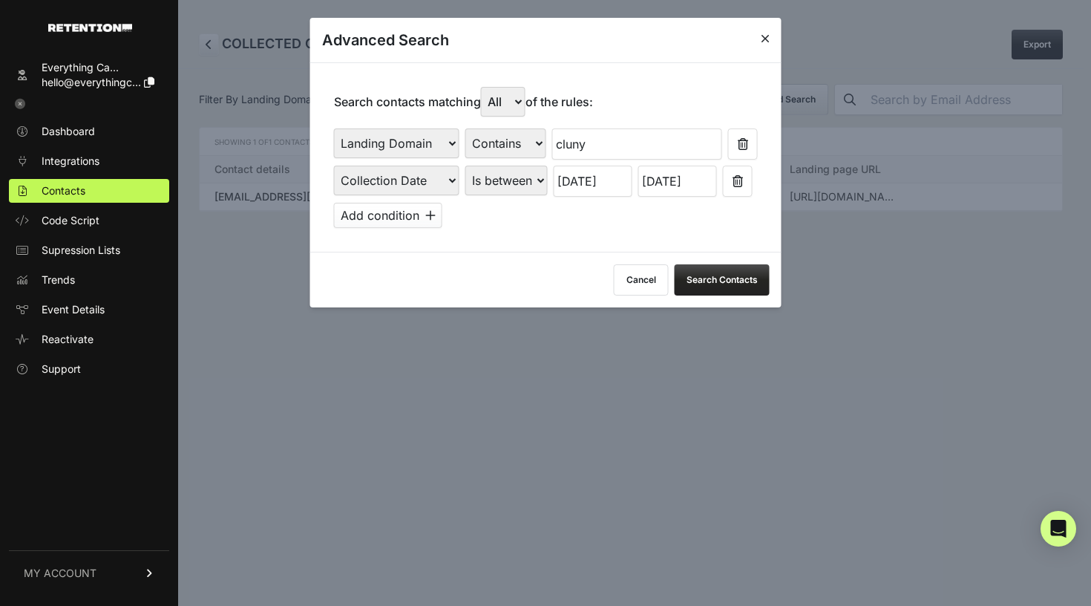
click at [573, 173] on input "[DATE]" at bounding box center [593, 180] width 79 height 31
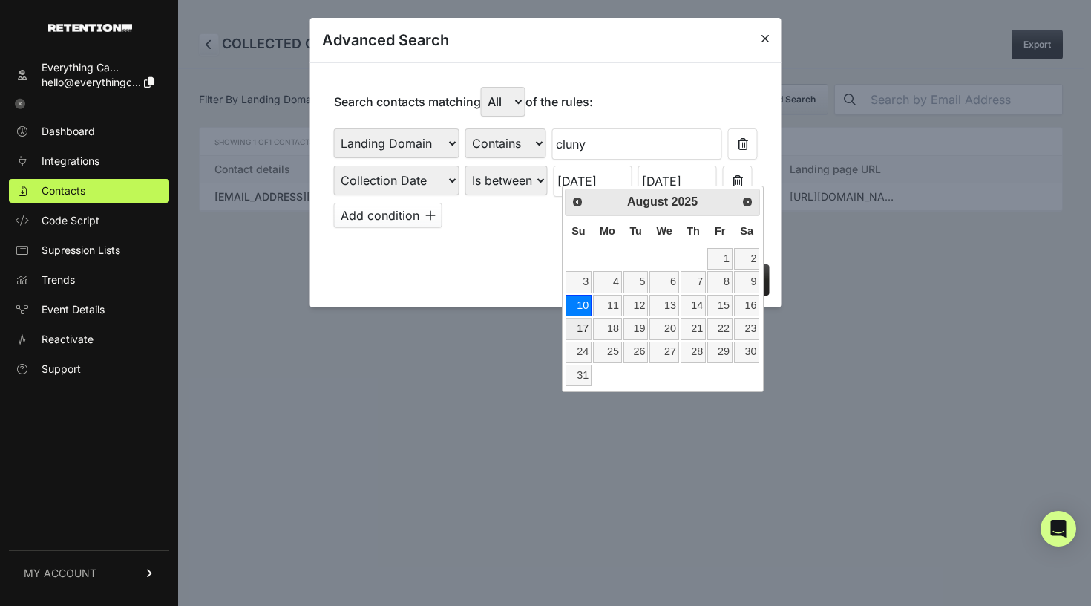
click at [578, 324] on link "17" at bounding box center [579, 329] width 26 height 22
type input "[DATE]"
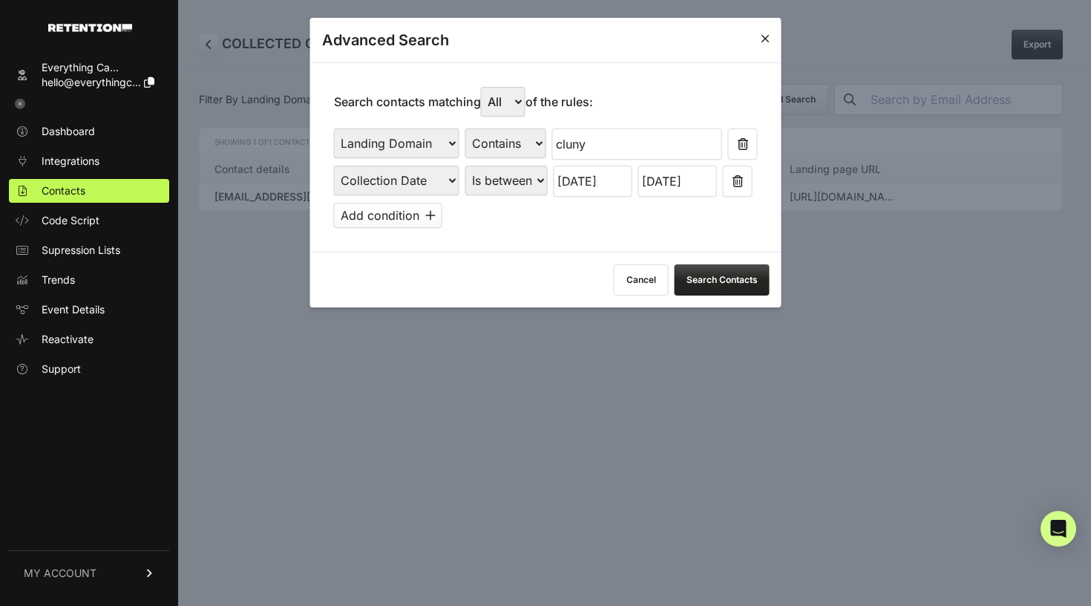
click at [690, 171] on input "[DATE]" at bounding box center [677, 180] width 79 height 31
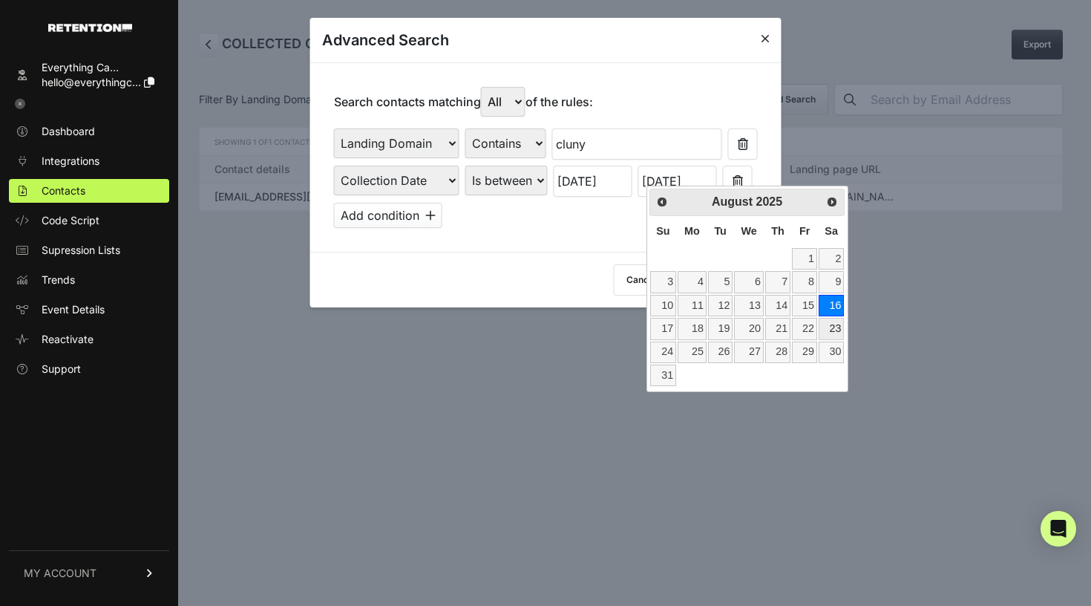
click at [830, 324] on link "23" at bounding box center [831, 329] width 25 height 22
type input "[DATE]"
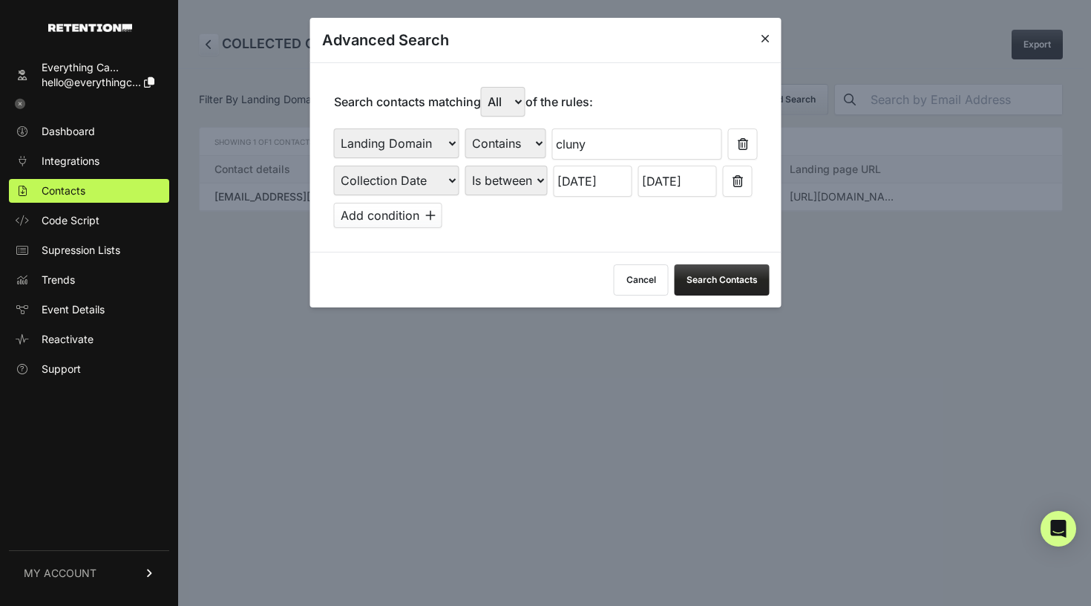
click at [721, 264] on button "Search Contacts" at bounding box center [722, 279] width 95 height 31
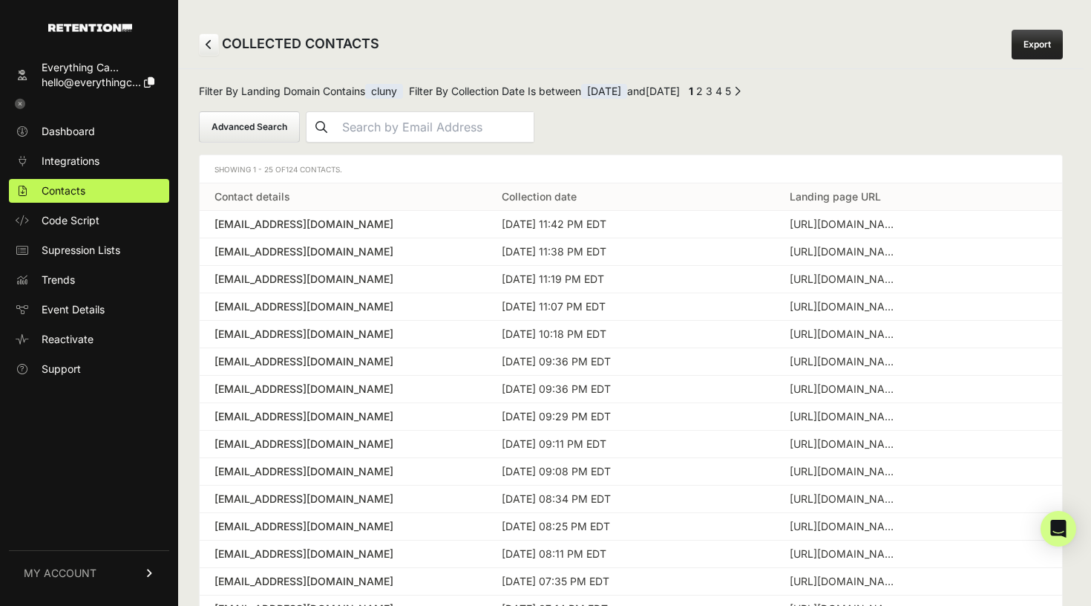
click at [245, 122] on button "Advanced Search" at bounding box center [249, 126] width 101 height 31
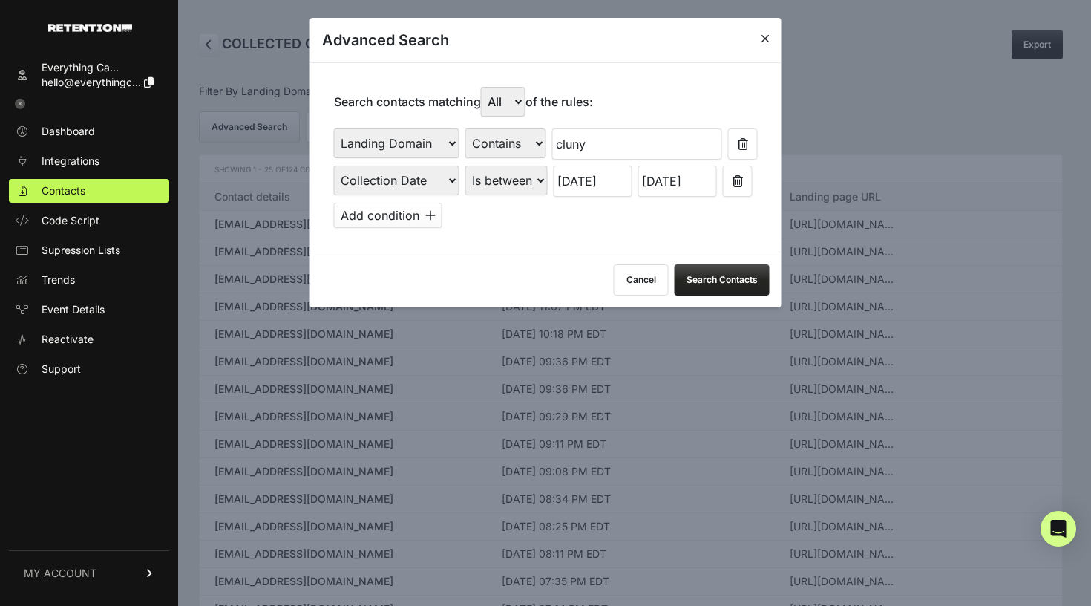
click at [585, 165] on input "[DATE]" at bounding box center [593, 180] width 79 height 31
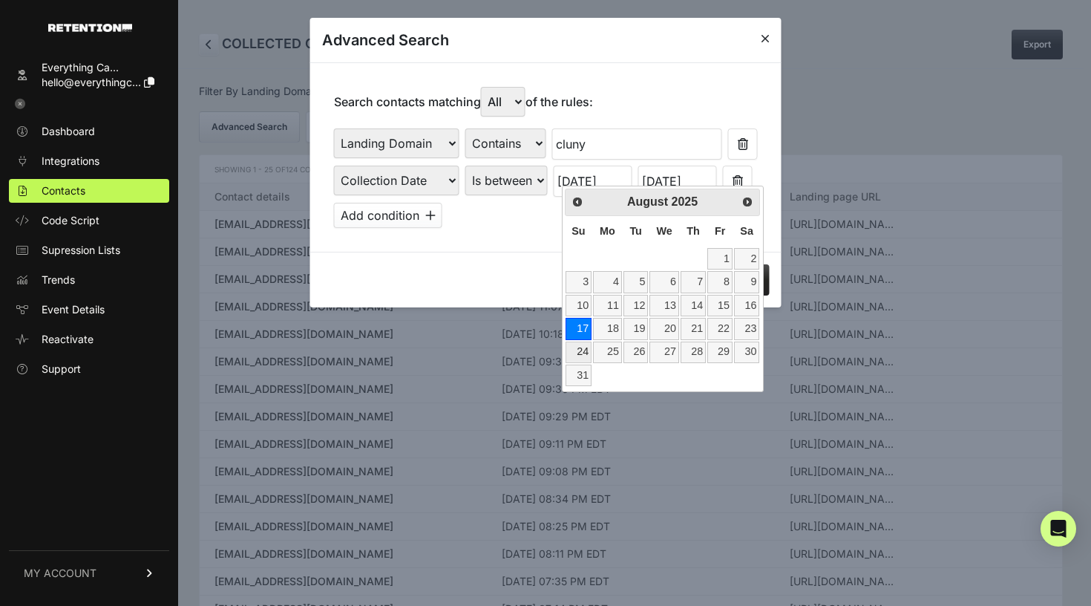
click at [586, 350] on link "24" at bounding box center [579, 352] width 26 height 22
type input "[DATE]"
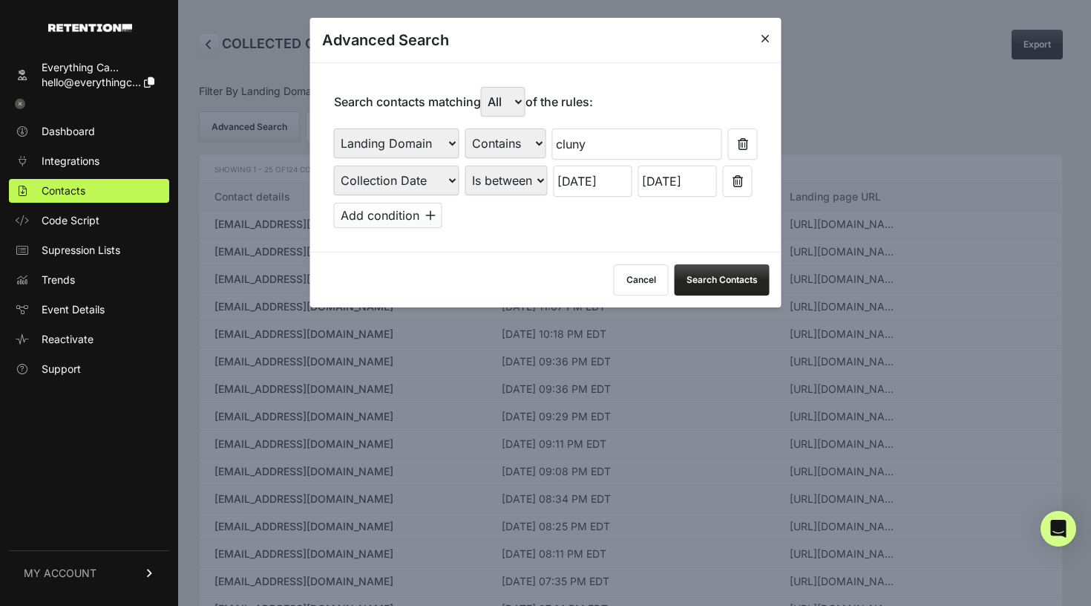
click at [712, 175] on input "[DATE]" at bounding box center [677, 180] width 79 height 31
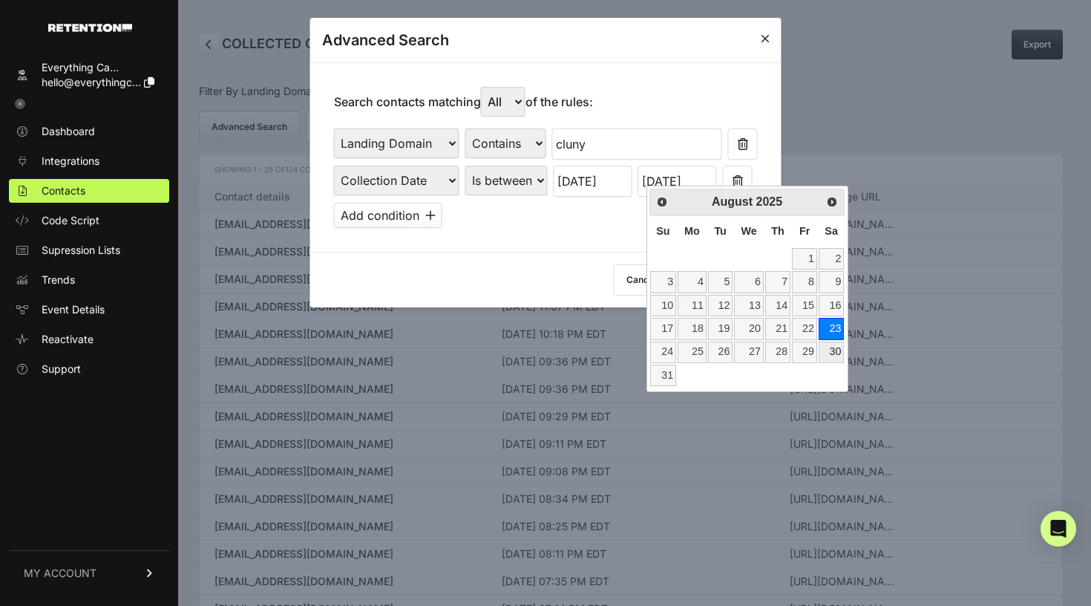
click at [827, 349] on link "30" at bounding box center [831, 352] width 25 height 22
type input "[DATE]"
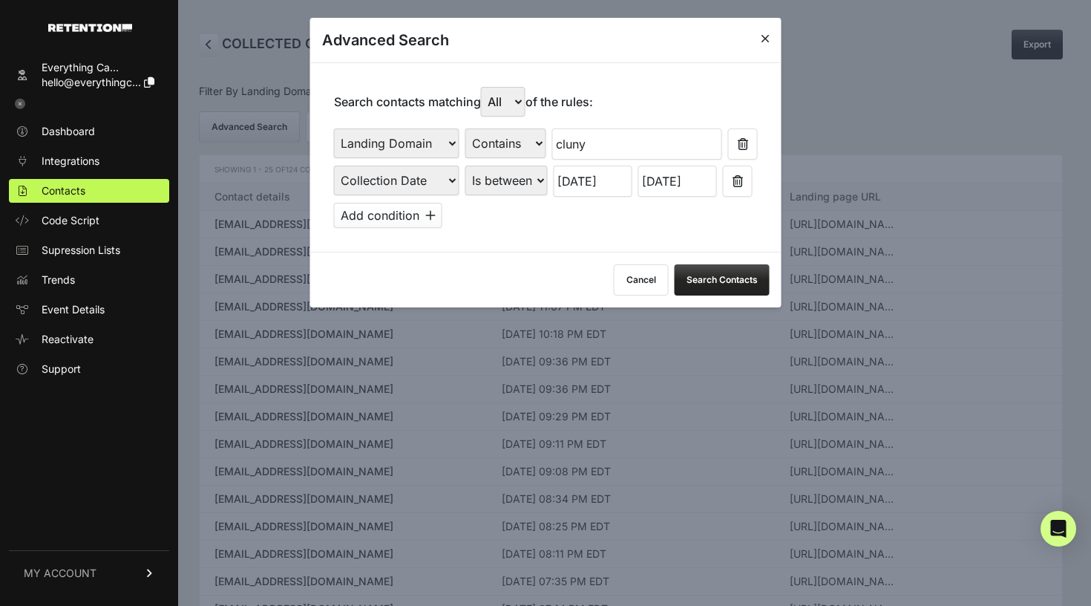
click at [716, 266] on button "Search Contacts" at bounding box center [722, 279] width 95 height 31
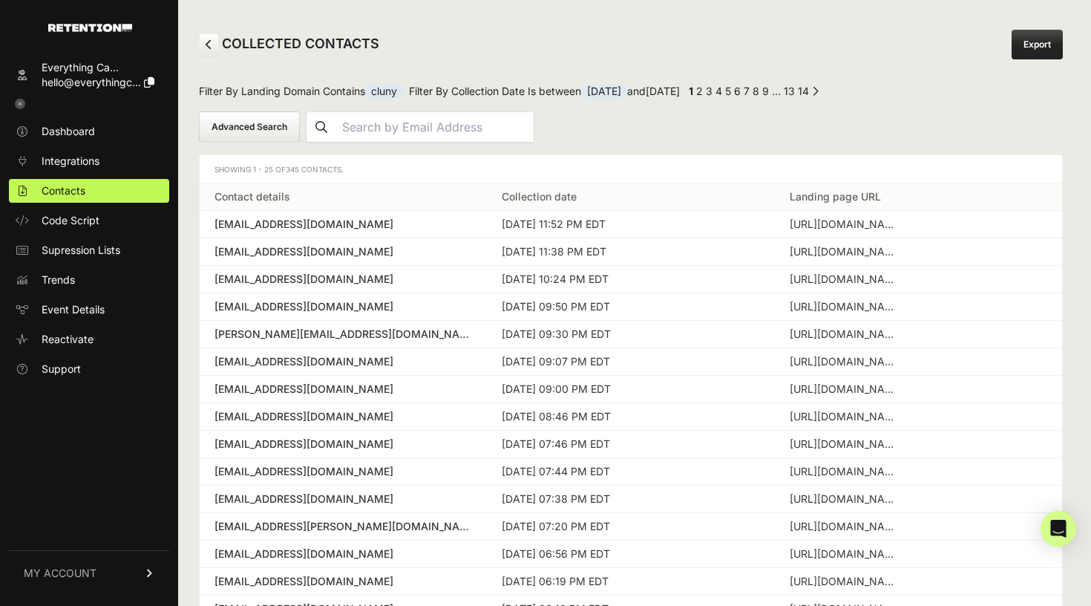
click at [247, 128] on button "Advanced Search" at bounding box center [249, 126] width 101 height 31
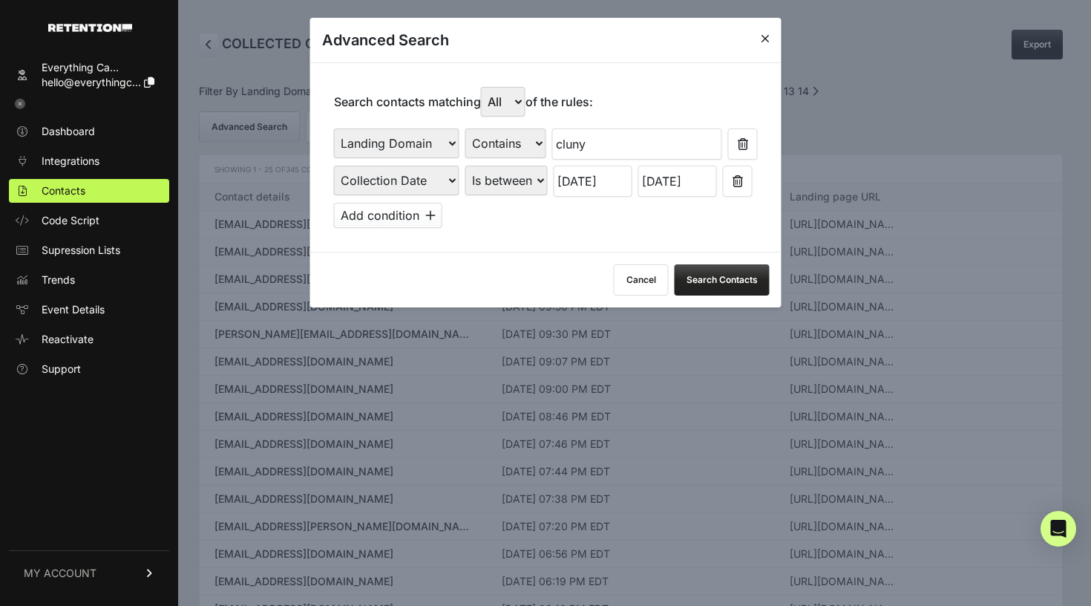
click at [605, 176] on input "[DATE]" at bounding box center [593, 180] width 79 height 31
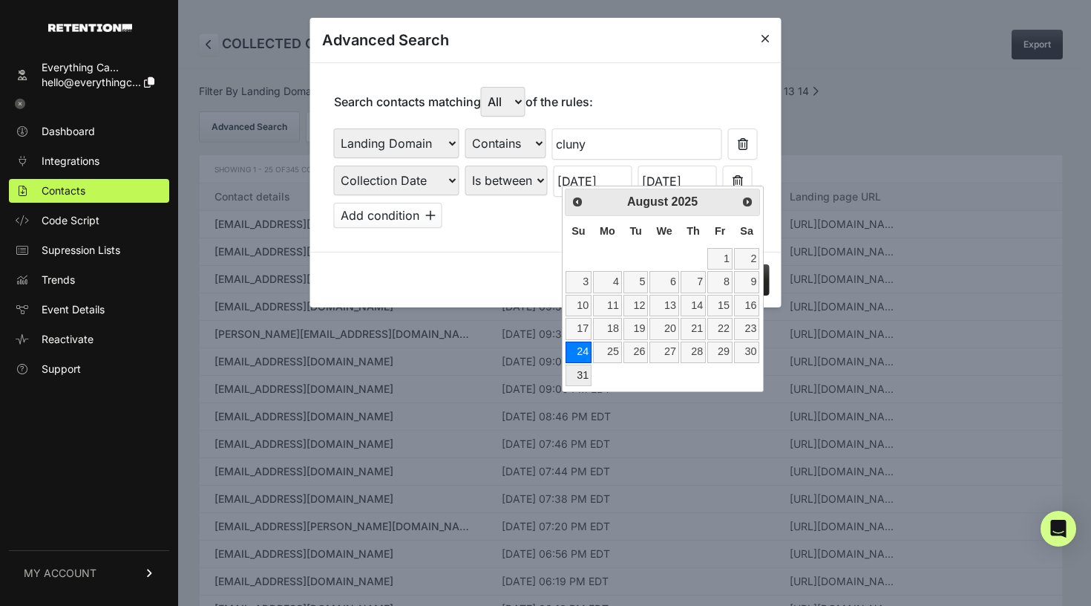
click at [580, 364] on link "31" at bounding box center [579, 375] width 26 height 22
type input "[DATE]"
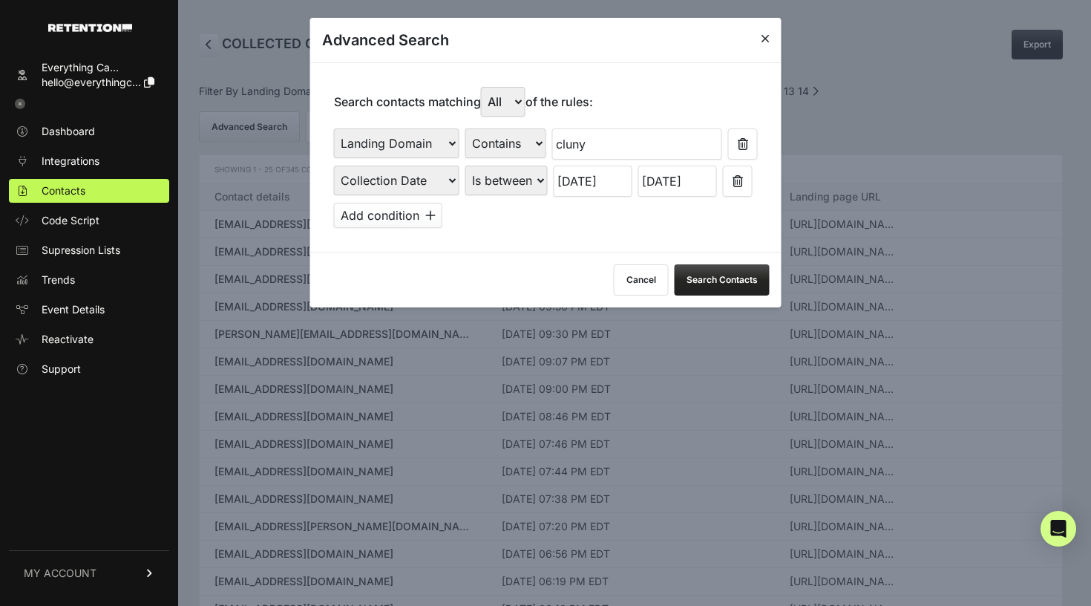
click at [695, 174] on input "[DATE]" at bounding box center [677, 180] width 79 height 31
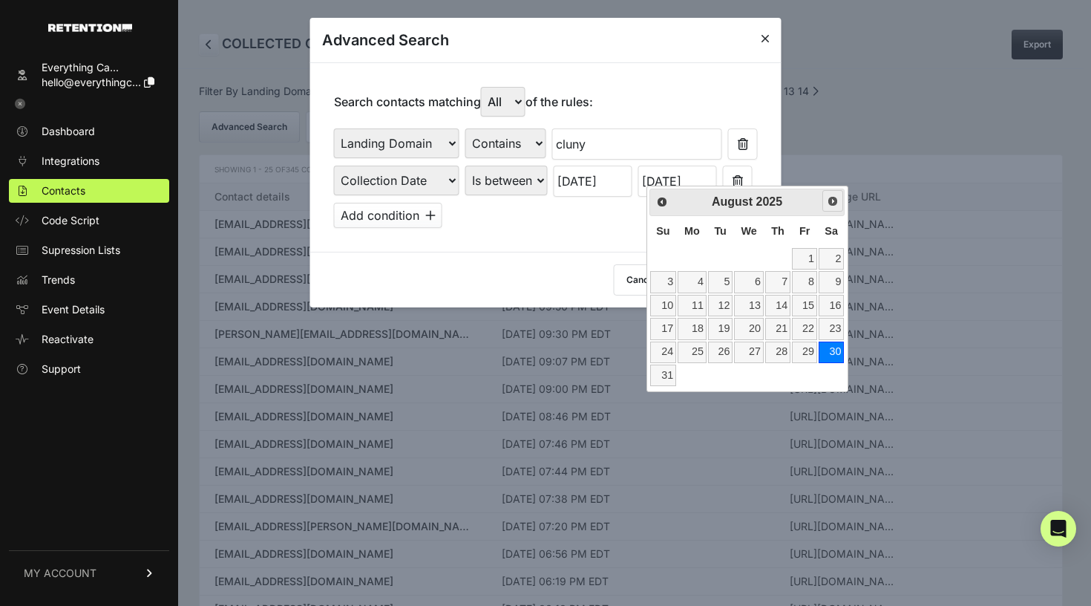
click at [836, 201] on span "Next" at bounding box center [833, 201] width 12 height 12
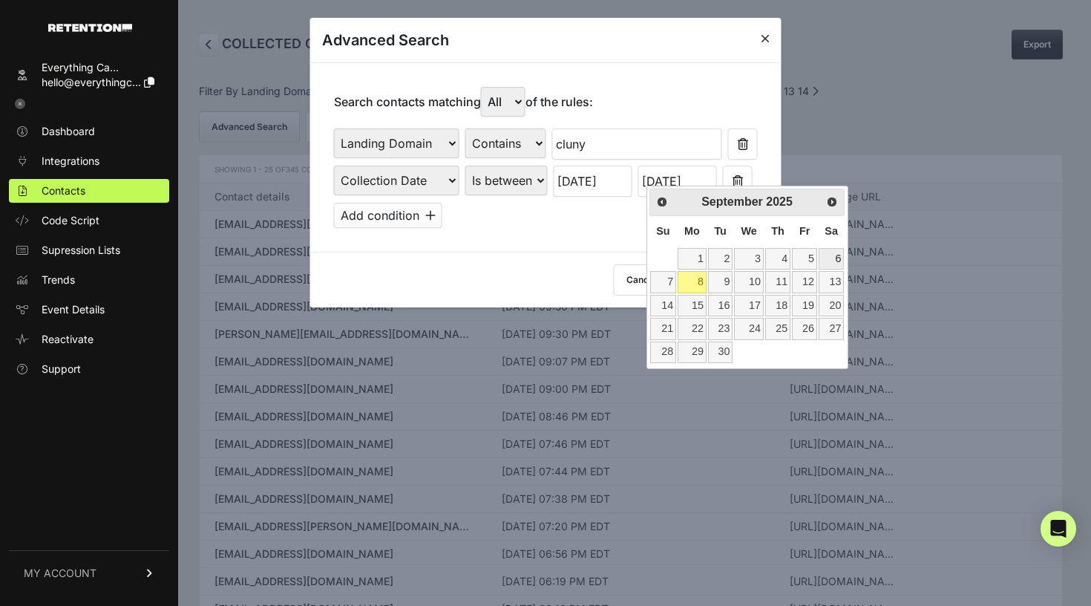
click at [835, 255] on link "6" at bounding box center [831, 259] width 25 height 22
type input "[DATE]"
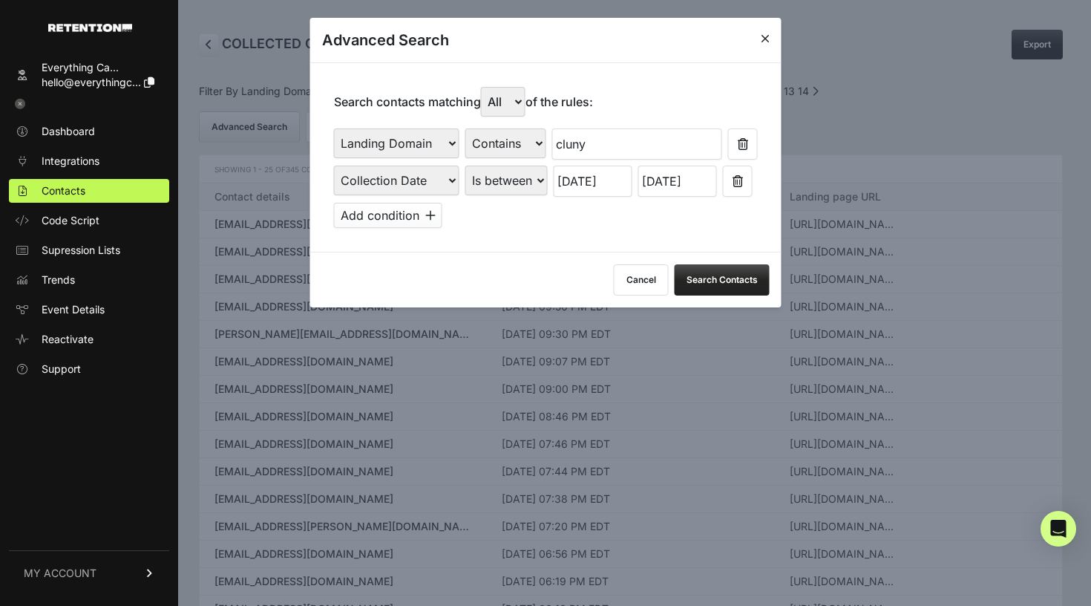
click at [724, 264] on button "Search Contacts" at bounding box center [722, 279] width 95 height 31
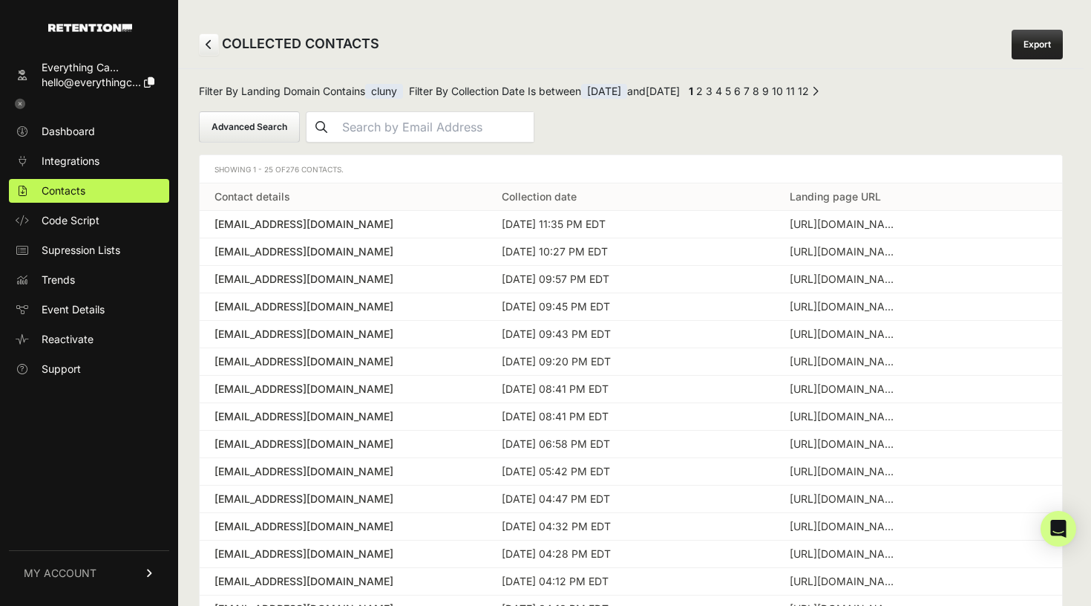
drag, startPoint x: 299, startPoint y: 169, endPoint x: 288, endPoint y: 169, distance: 11.1
click at [288, 169] on span "276 Contacts." at bounding box center [315, 169] width 58 height 9
copy span "276"
